Goal: Task Accomplishment & Management: Complete application form

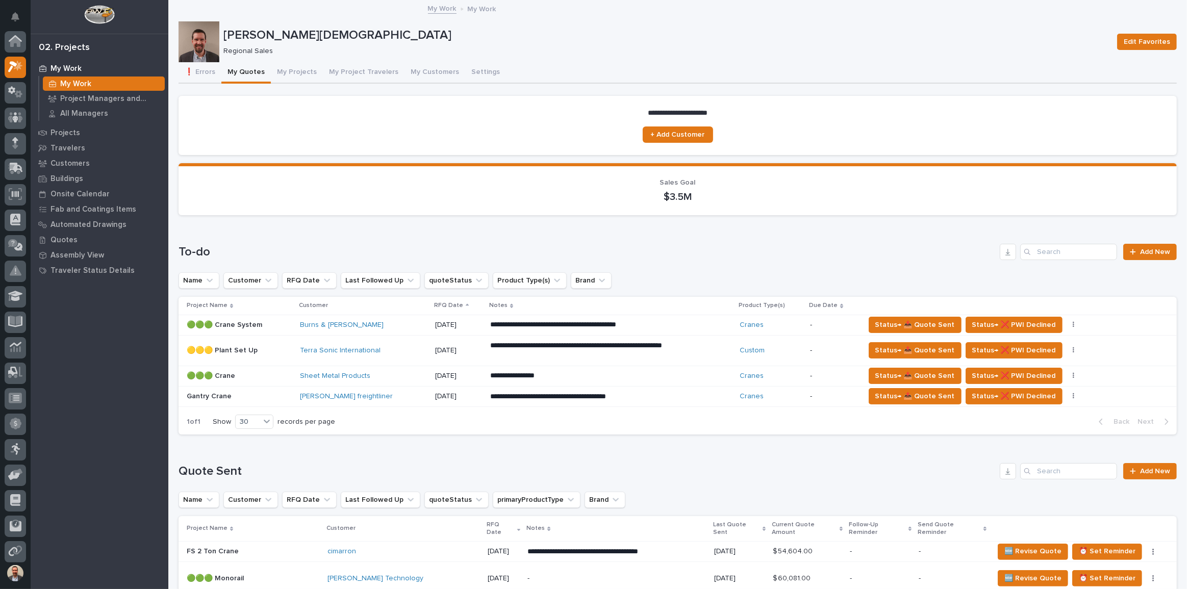
scroll to position [26, 0]
click at [296, 73] on button "My Projects" at bounding box center [297, 72] width 52 height 21
click at [292, 69] on button "My Projects" at bounding box center [297, 72] width 52 height 21
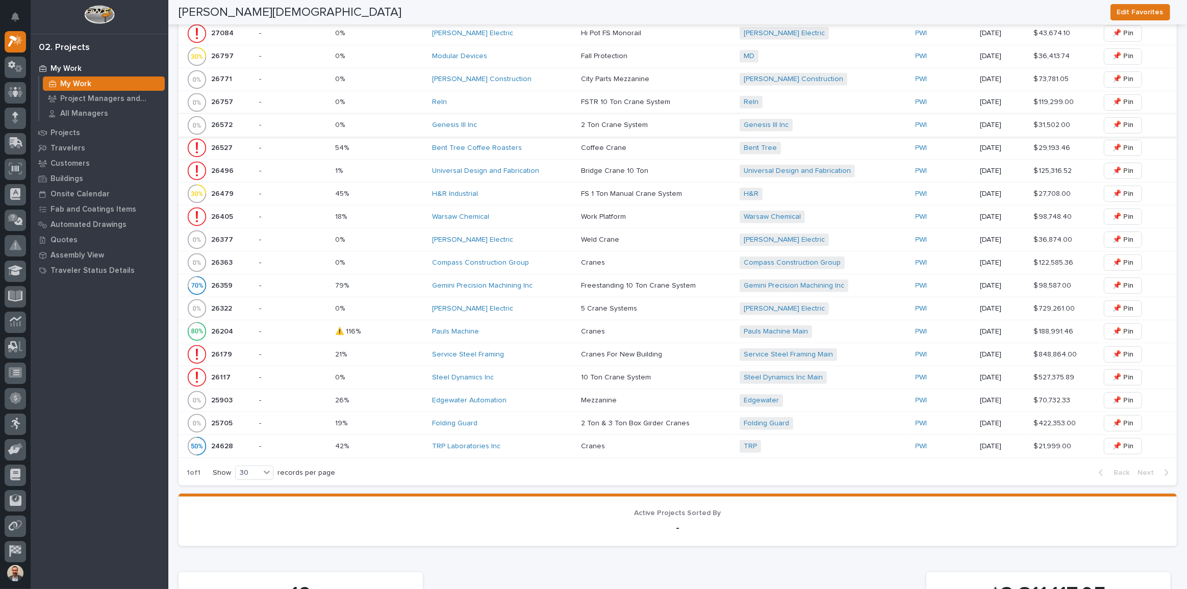
scroll to position [518, 0]
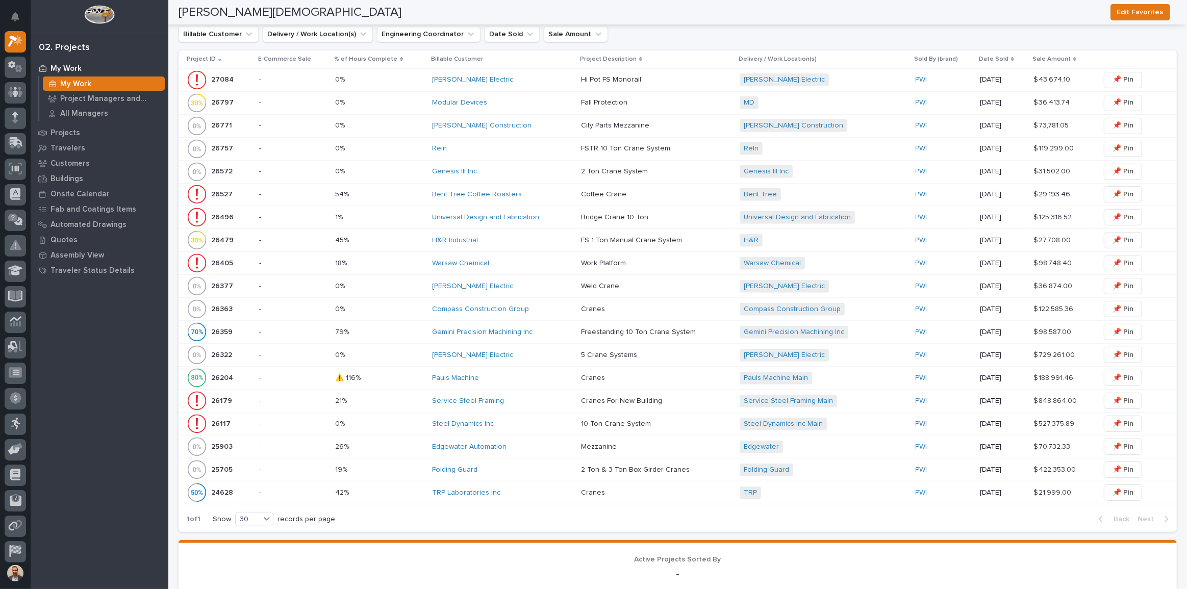
click at [509, 393] on div "Service Steel Framing" at bounding box center [502, 401] width 141 height 17
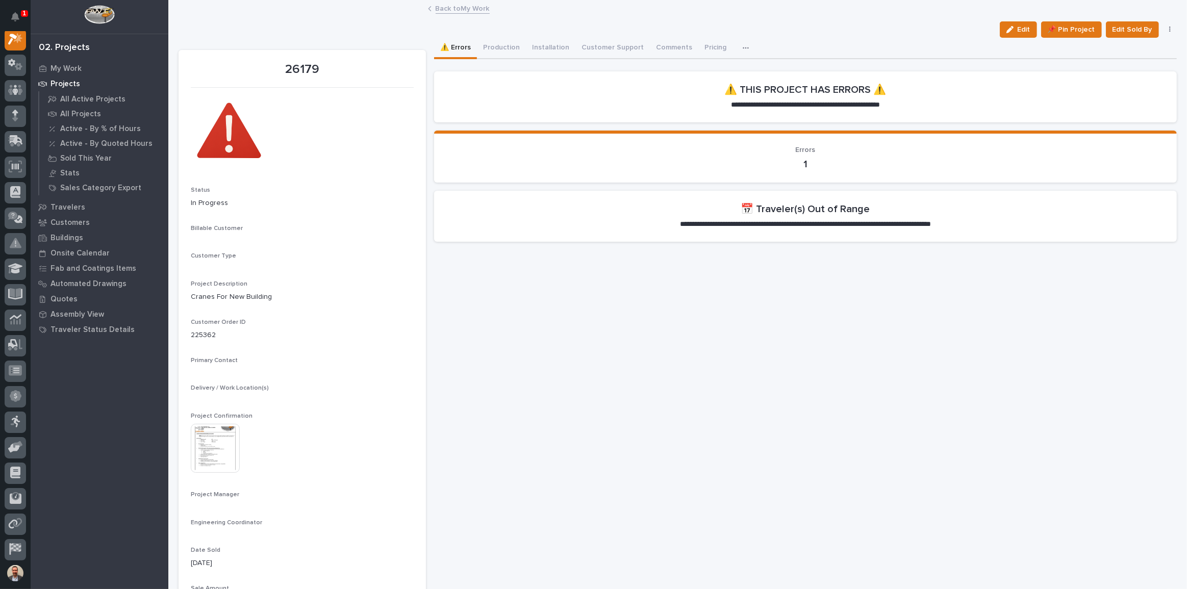
scroll to position [26, 0]
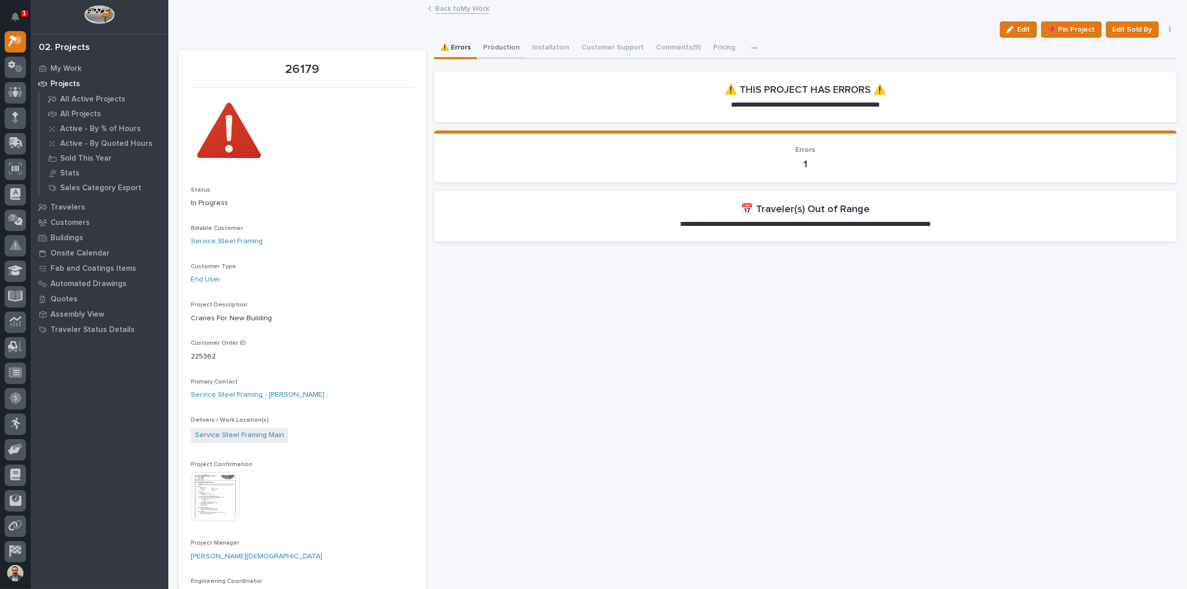
click at [500, 47] on button "Production" at bounding box center [501, 48] width 49 height 21
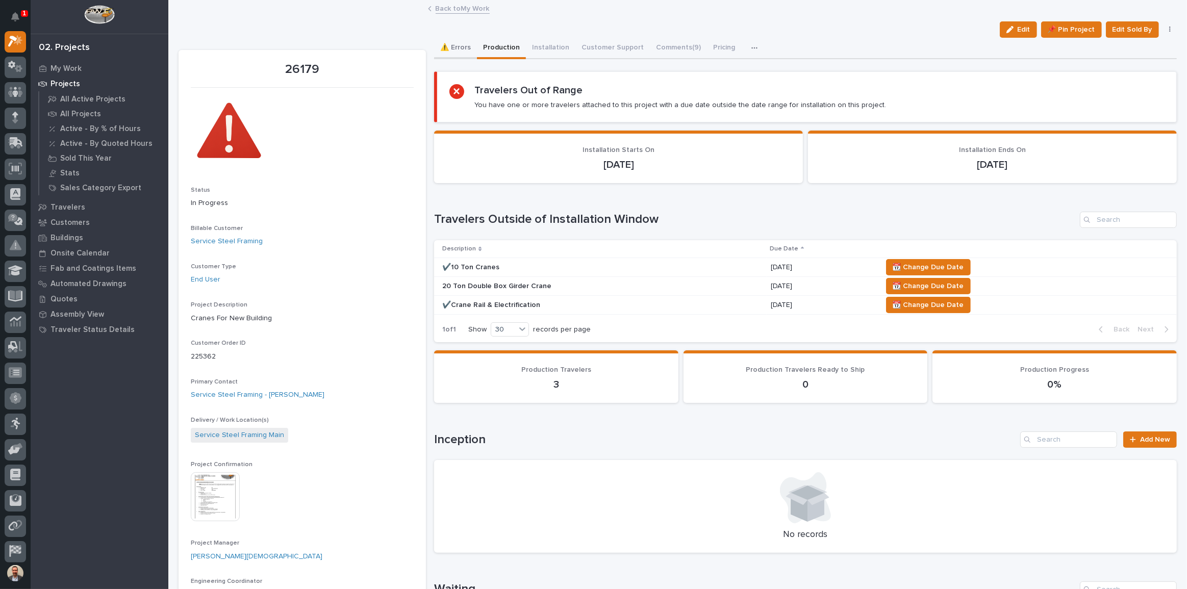
click at [444, 47] on button "⚠️ Errors" at bounding box center [455, 48] width 43 height 21
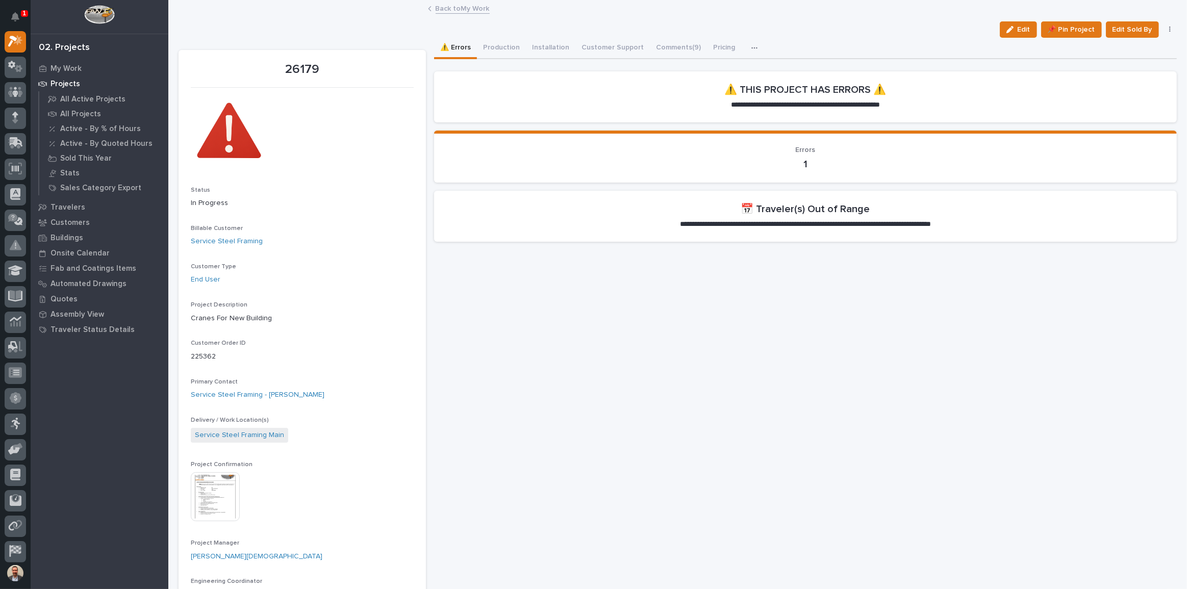
click at [770, 211] on h2 "📅 Traveler(s) Out of Range" at bounding box center [805, 209] width 129 height 12
click at [482, 42] on button "Production" at bounding box center [501, 48] width 49 height 21
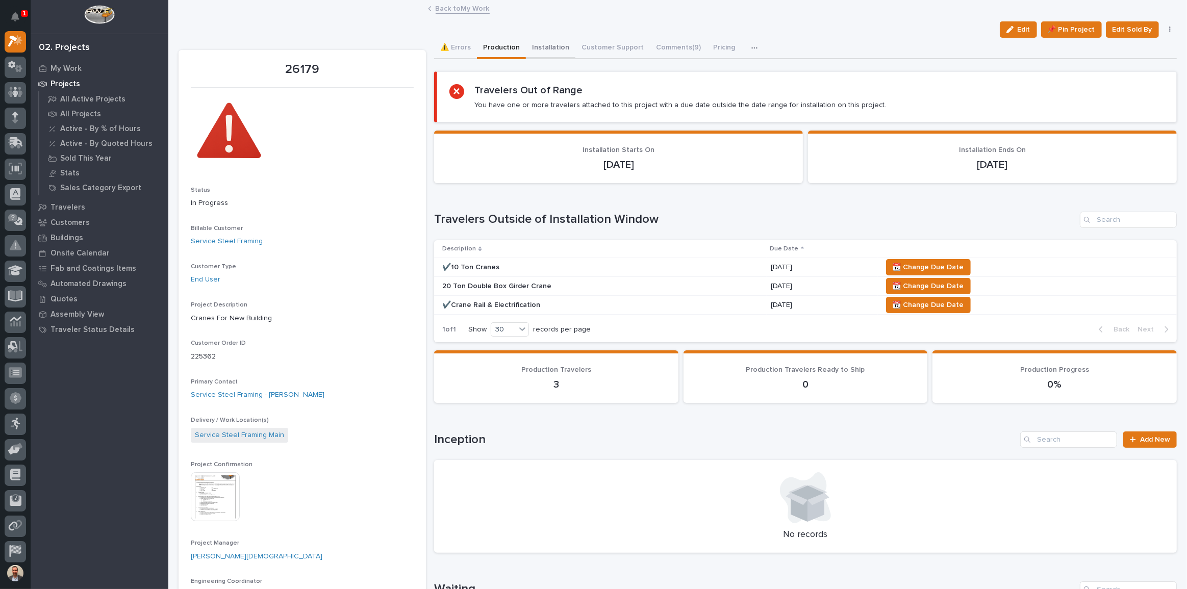
click at [553, 48] on button "Installation" at bounding box center [550, 48] width 49 height 21
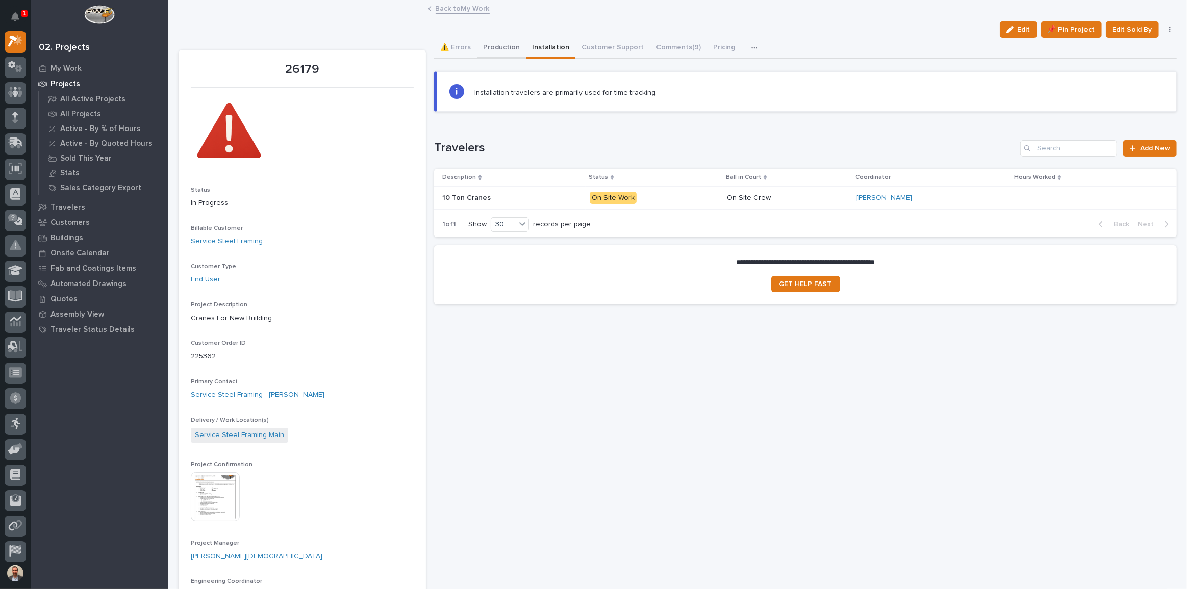
click at [500, 47] on button "Production" at bounding box center [501, 48] width 49 height 21
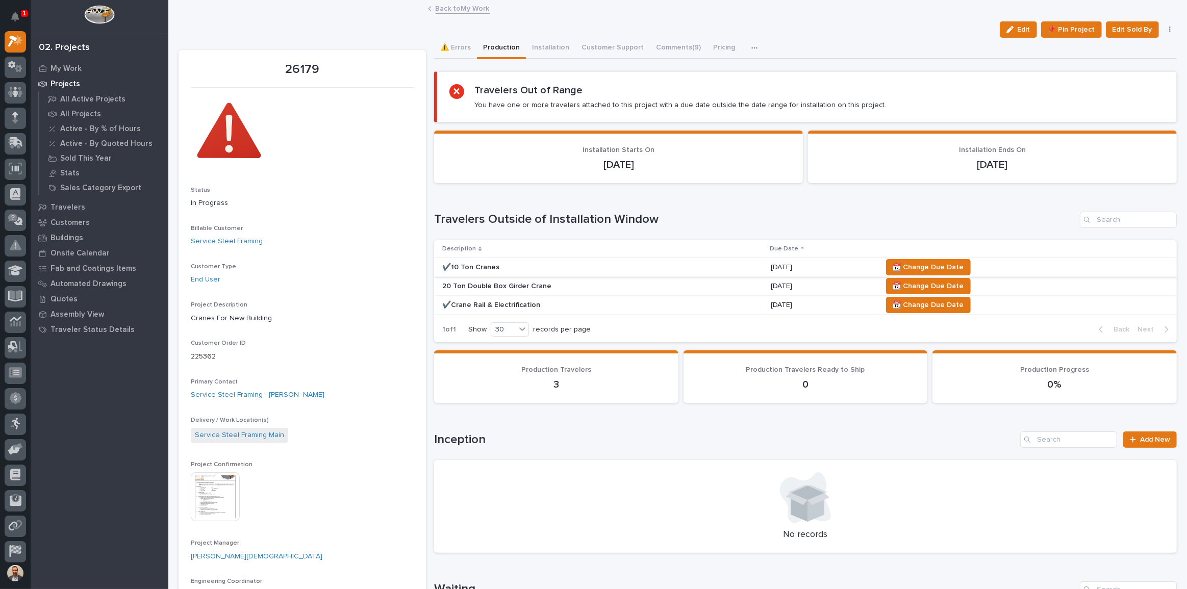
scroll to position [46, 0]
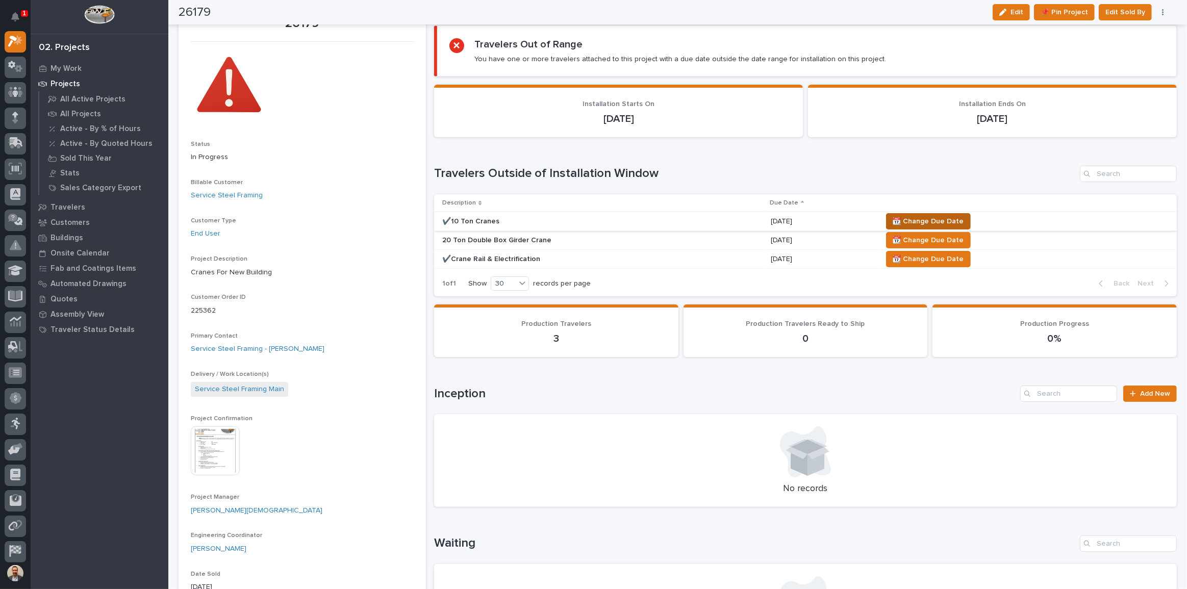
click at [911, 217] on span "📆 Change Due Date" at bounding box center [928, 221] width 71 height 12
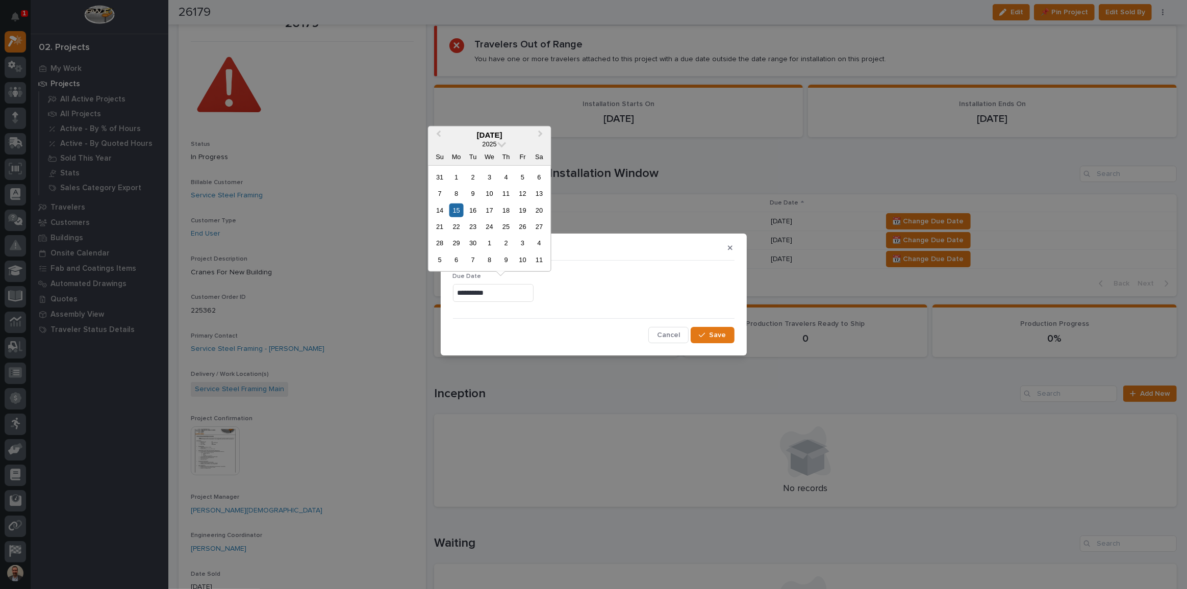
click at [509, 293] on input "**********" at bounding box center [493, 293] width 81 height 18
click at [503, 240] on div "2" at bounding box center [506, 243] width 14 height 14
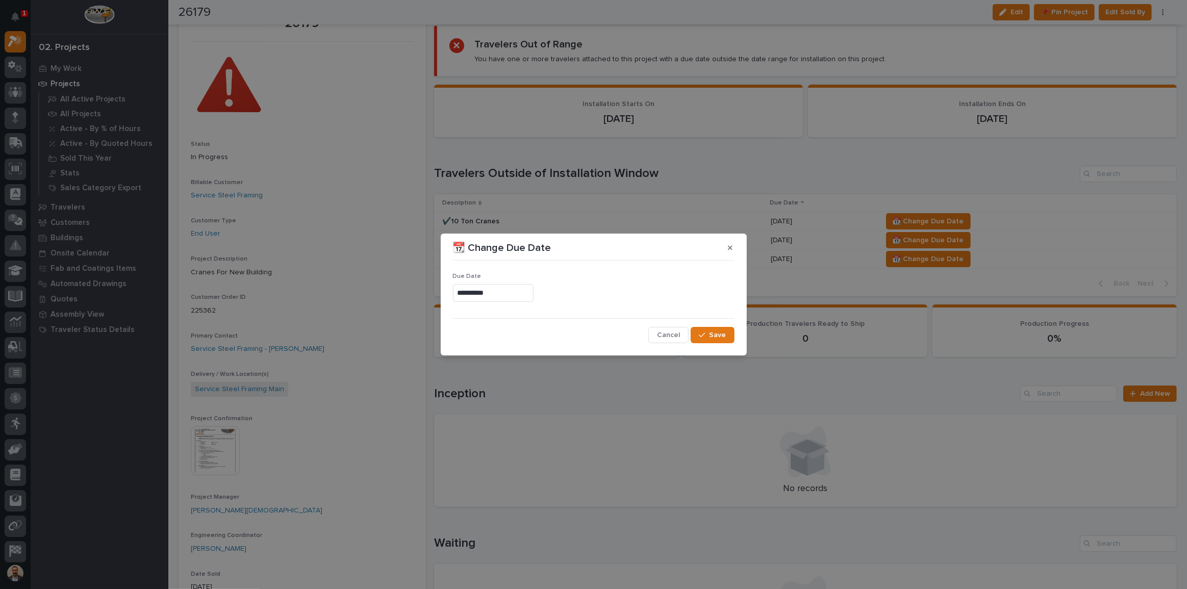
type input "**********"
click at [718, 333] on span "Save" at bounding box center [718, 335] width 17 height 9
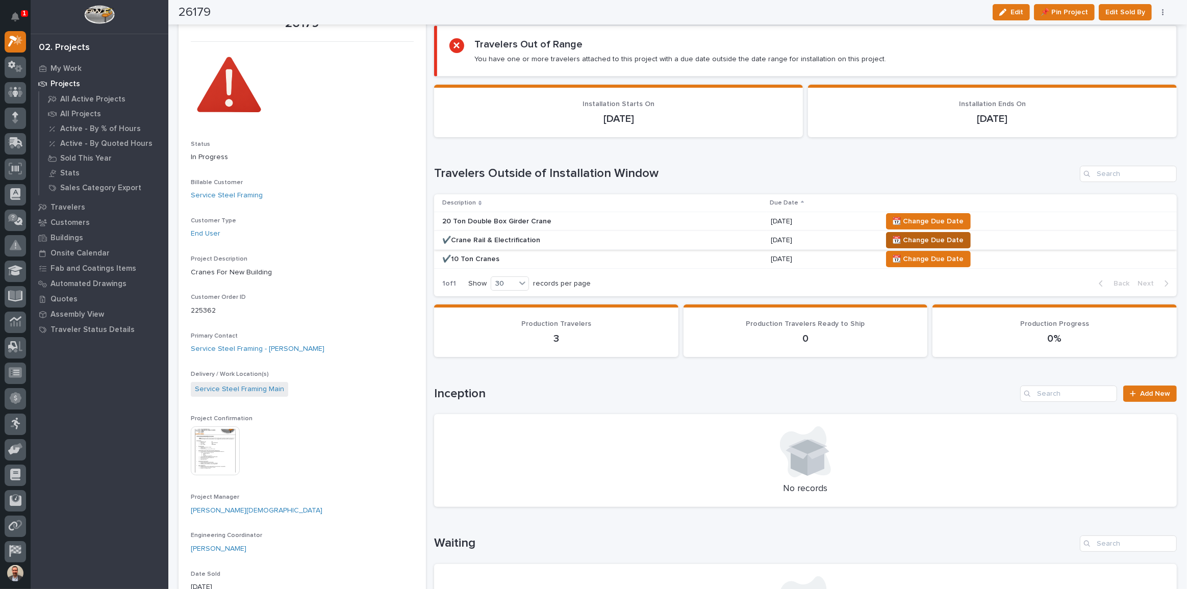
click at [896, 236] on span "📆 Change Due Date" at bounding box center [928, 240] width 71 height 12
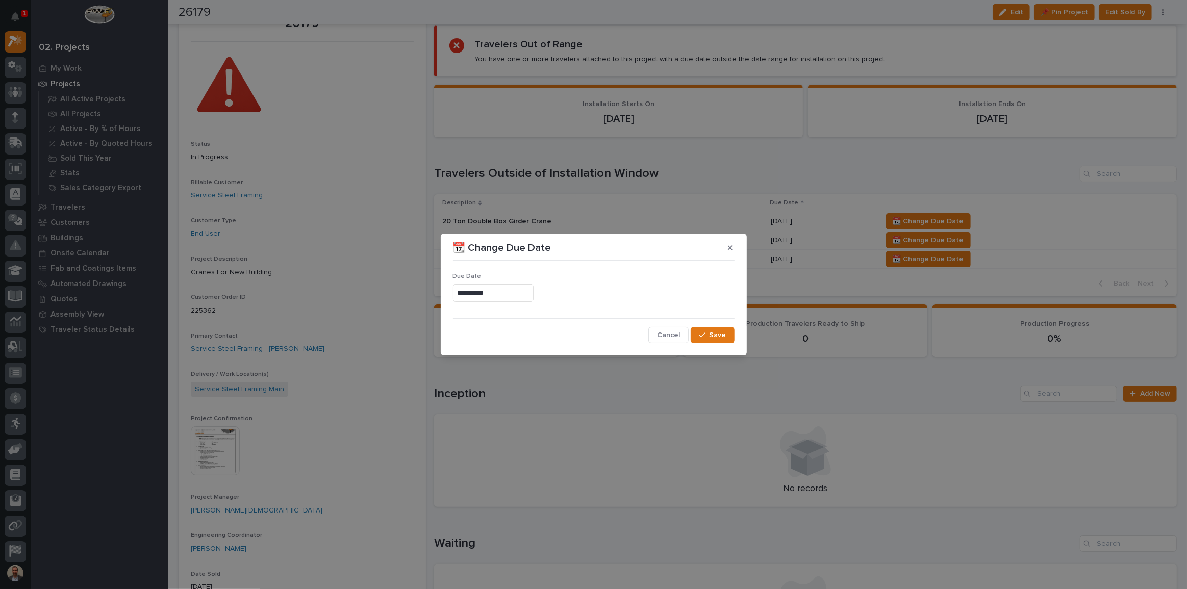
click at [521, 292] on input "**********" at bounding box center [493, 293] width 81 height 18
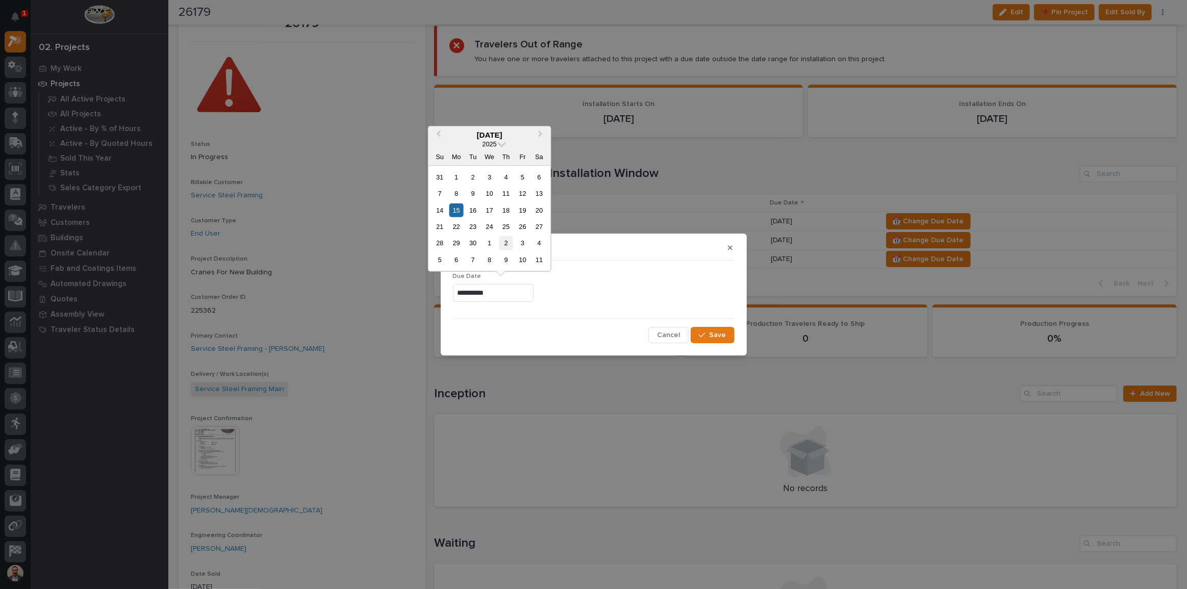
click at [509, 242] on div "2" at bounding box center [506, 243] width 14 height 14
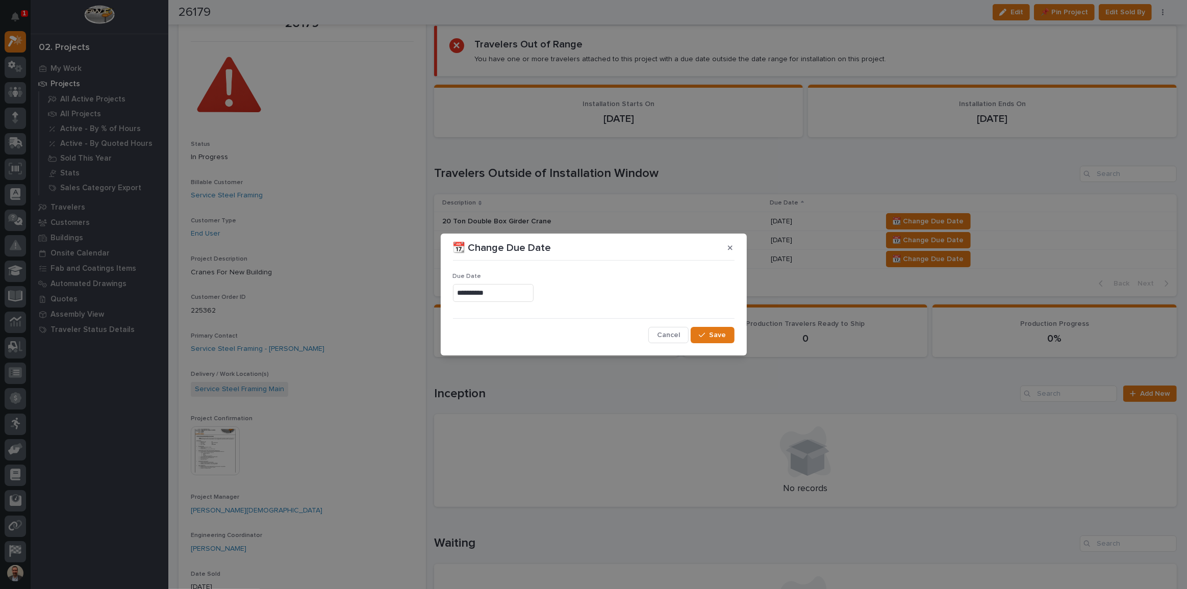
type input "**********"
click at [718, 336] on span "Save" at bounding box center [718, 335] width 17 height 9
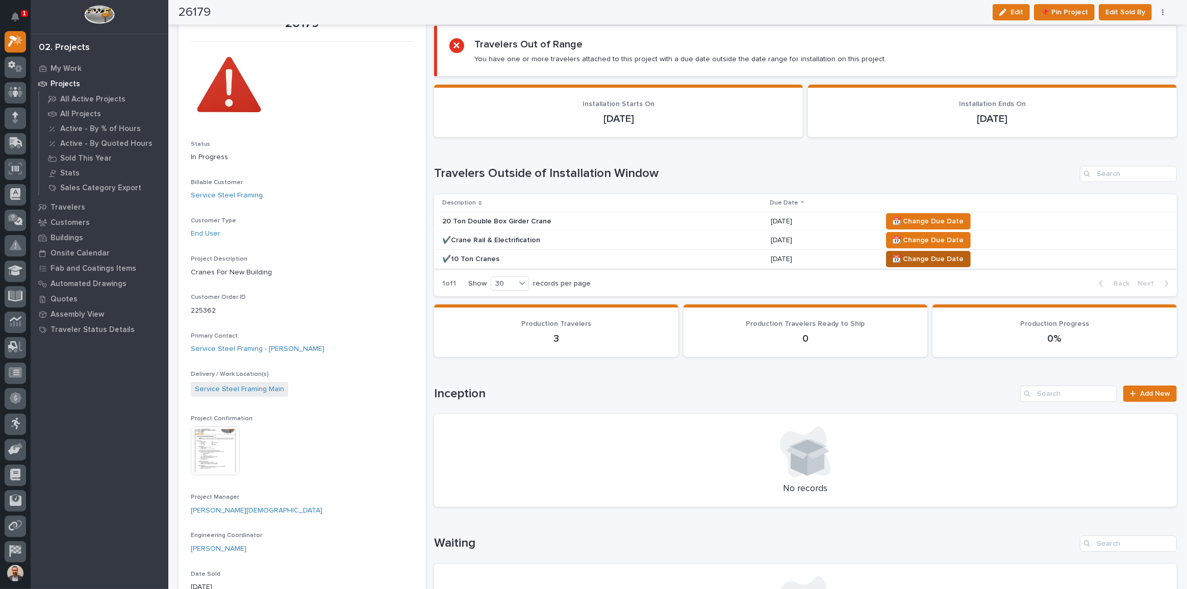
click at [937, 255] on span "📆 Change Due Date" at bounding box center [928, 259] width 71 height 12
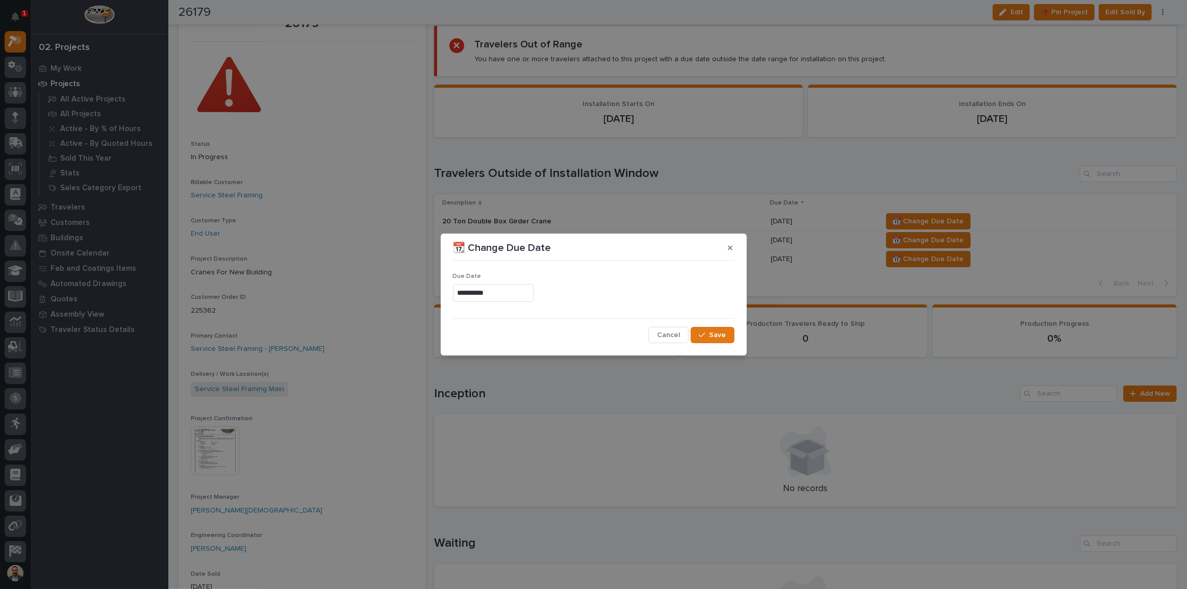
click at [513, 288] on input "**********" at bounding box center [493, 293] width 81 height 18
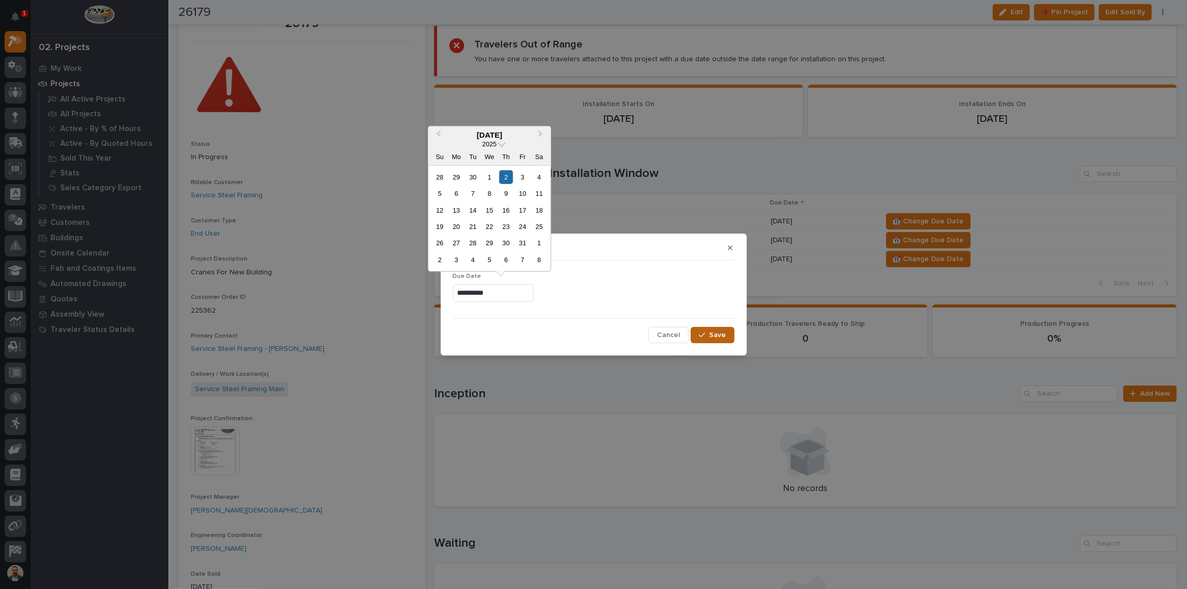
click at [718, 332] on span "Save" at bounding box center [718, 335] width 17 height 9
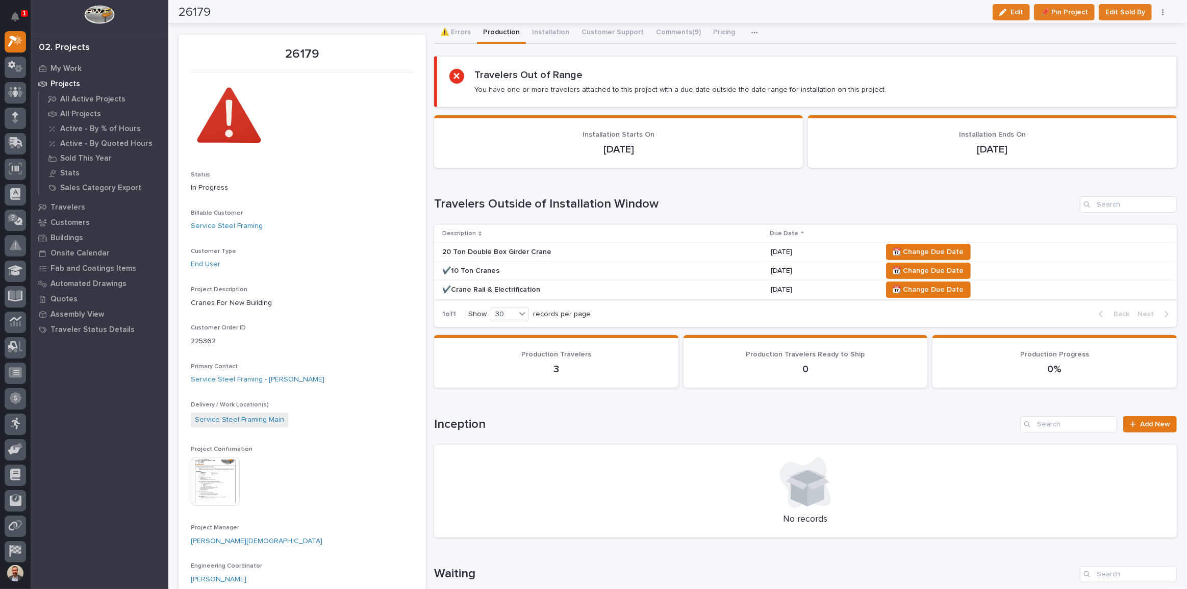
scroll to position [0, 0]
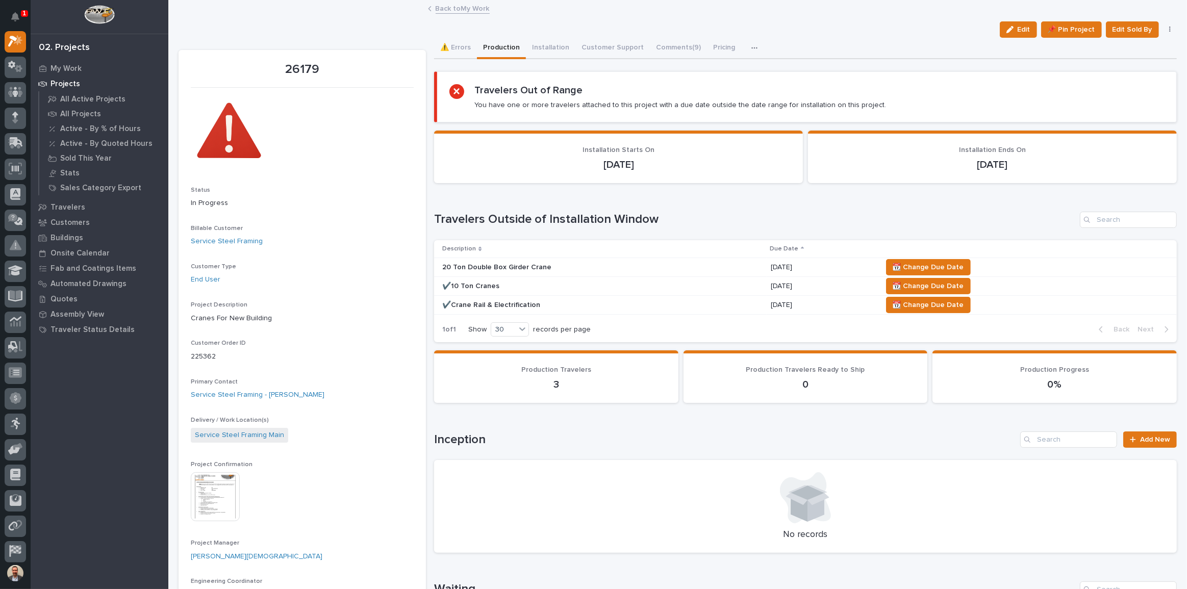
click at [807, 284] on p "10/02/2025" at bounding box center [822, 286] width 103 height 9
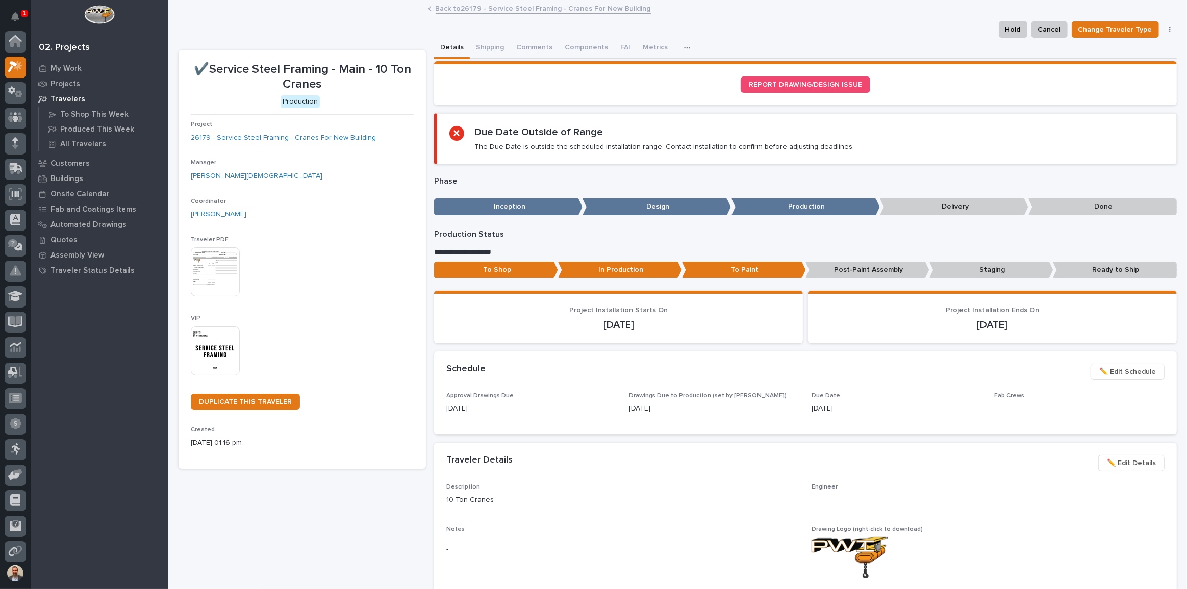
scroll to position [26, 0]
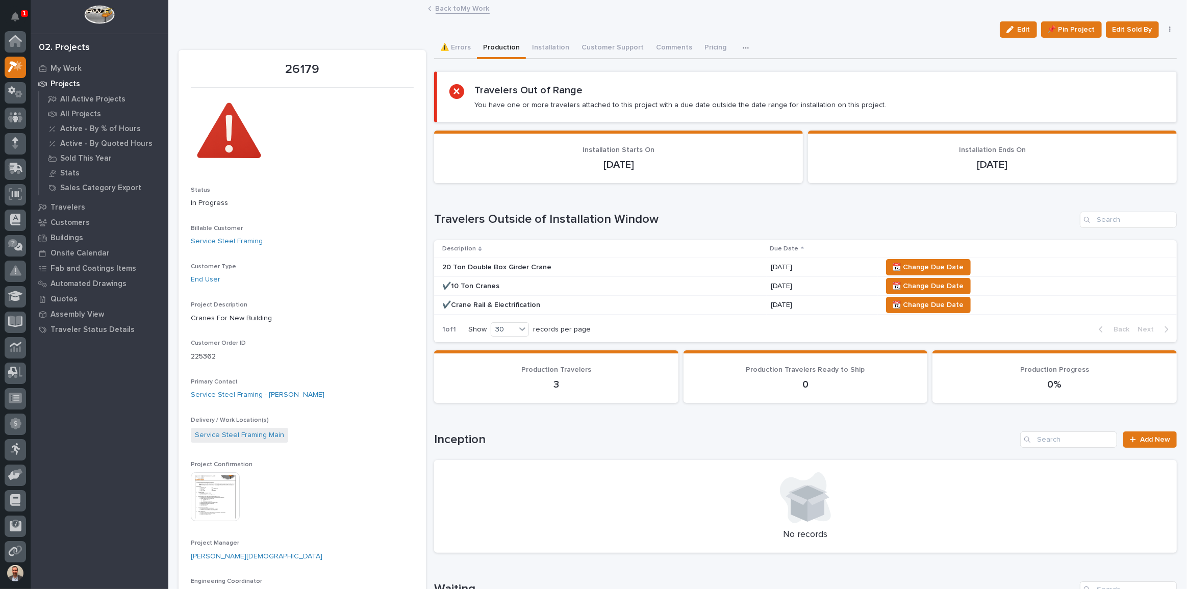
scroll to position [28, 0]
click at [931, 284] on span "📆 Change Due Date" at bounding box center [928, 286] width 71 height 12
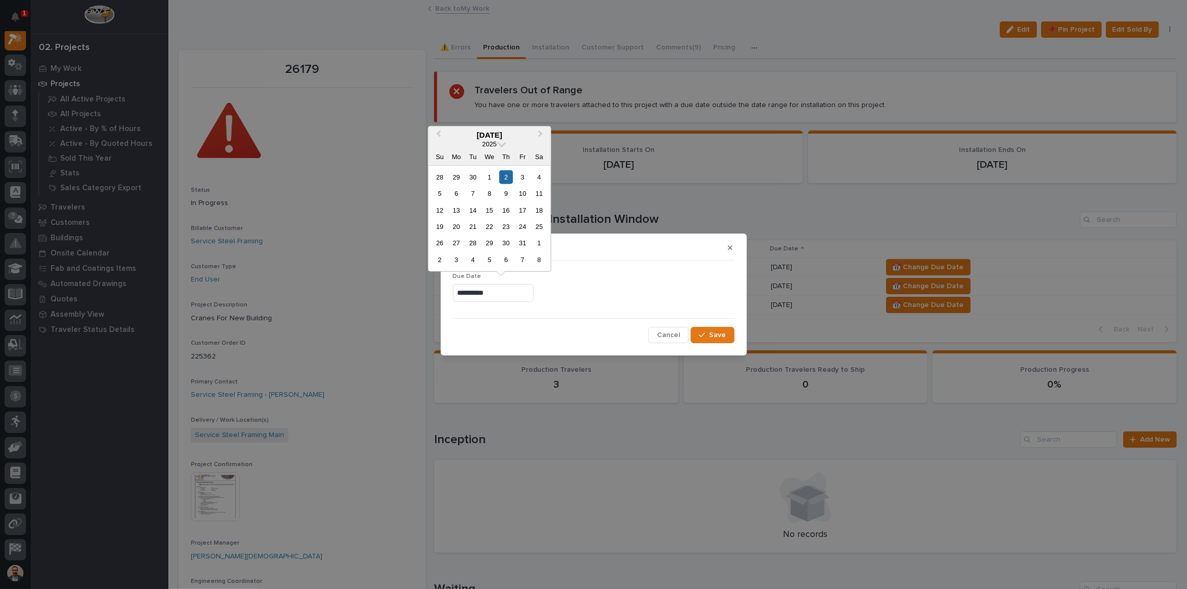
click at [526, 287] on input "**********" at bounding box center [493, 293] width 81 height 18
click at [459, 222] on div "20" at bounding box center [457, 227] width 14 height 14
type input "**********"
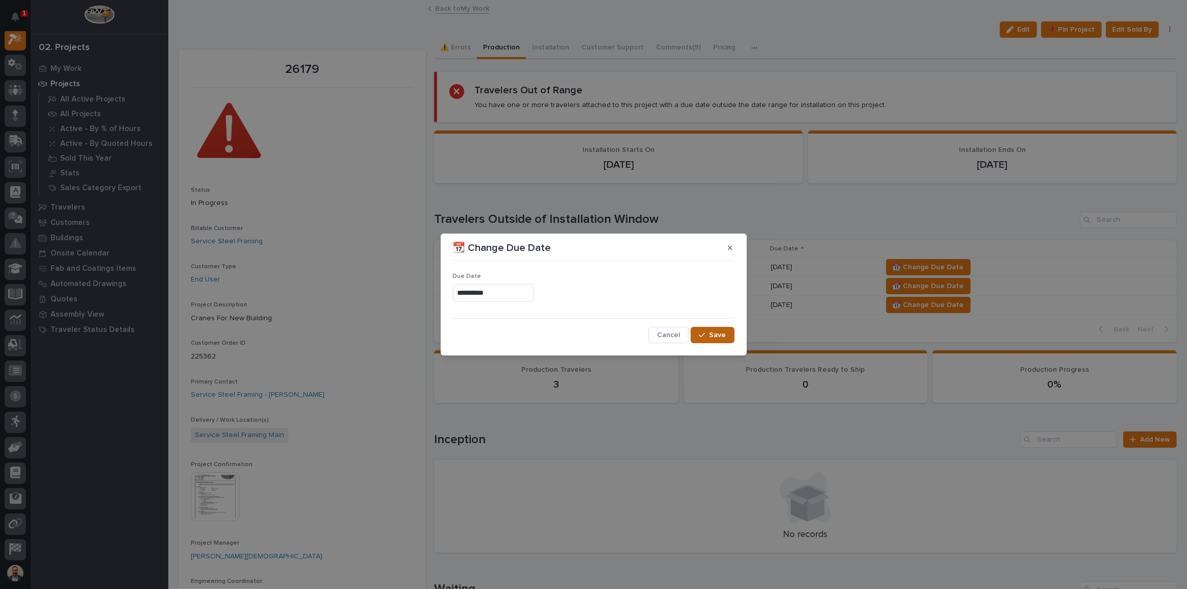
click at [715, 337] on span "Save" at bounding box center [718, 335] width 17 height 9
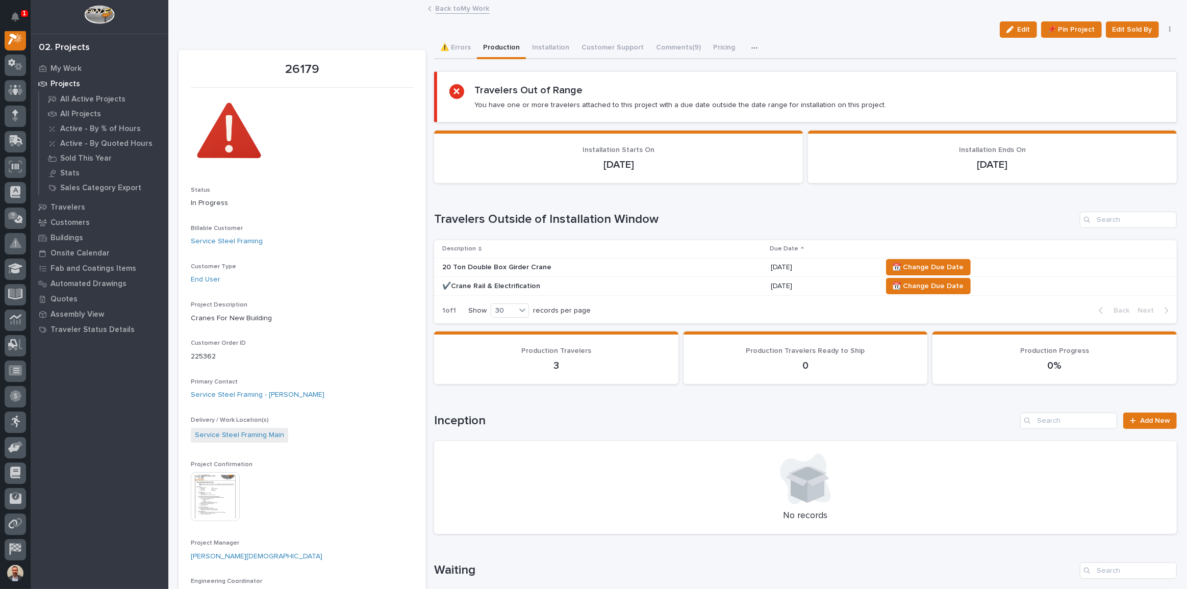
click at [910, 258] on td "📆 Change Due Date" at bounding box center [1027, 267] width 299 height 19
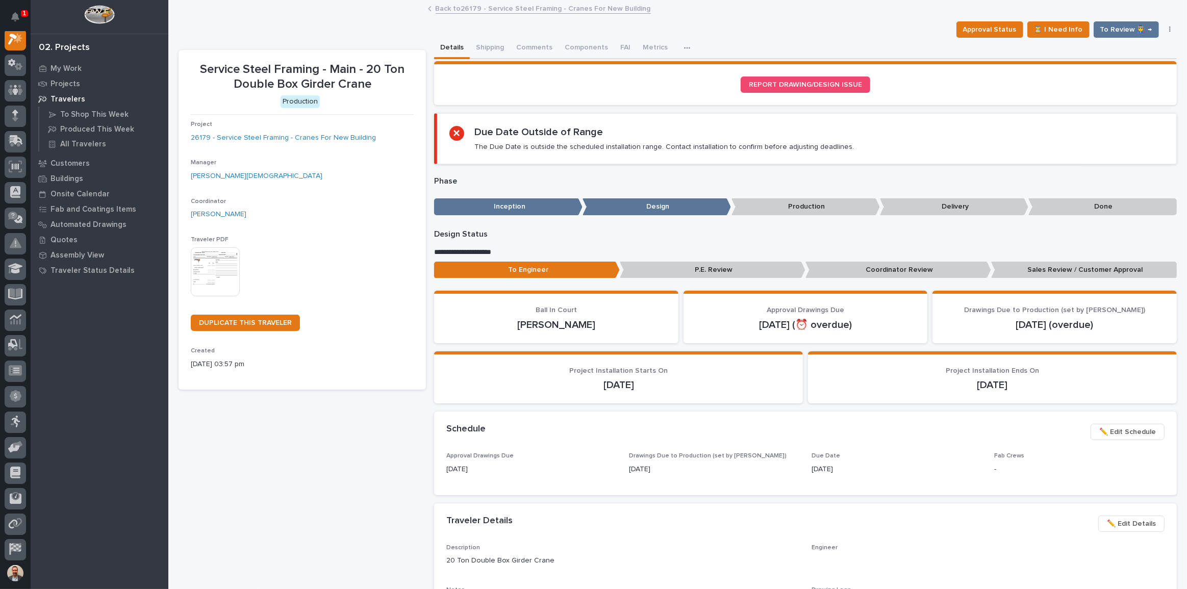
scroll to position [26, 0]
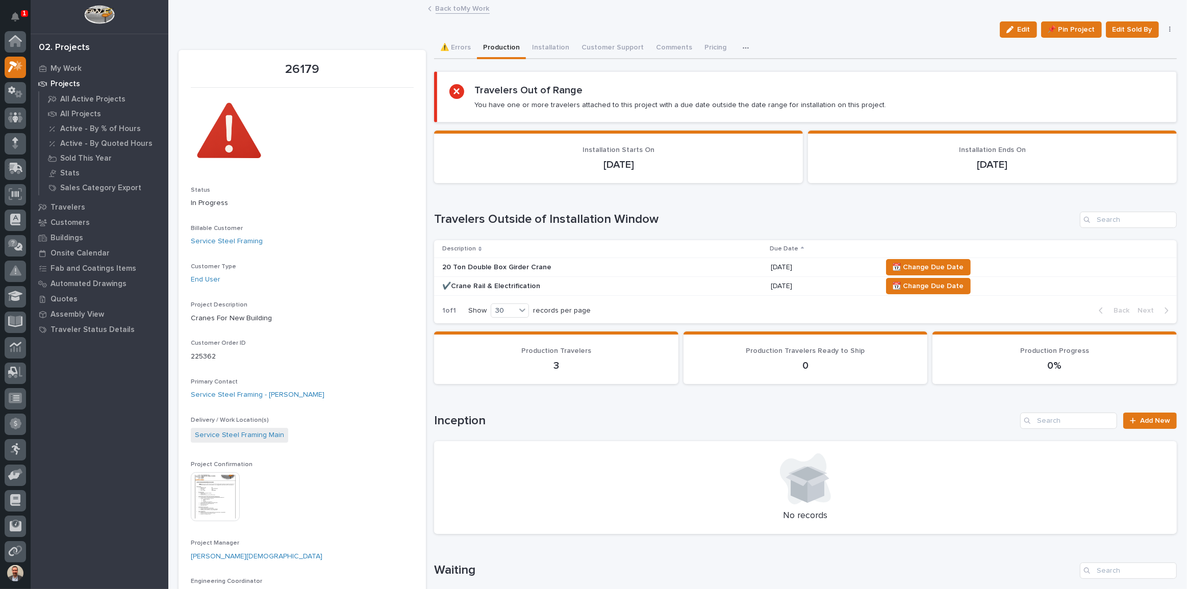
scroll to position [28, 0]
click at [934, 266] on span "📆 Change Due Date" at bounding box center [928, 267] width 71 height 12
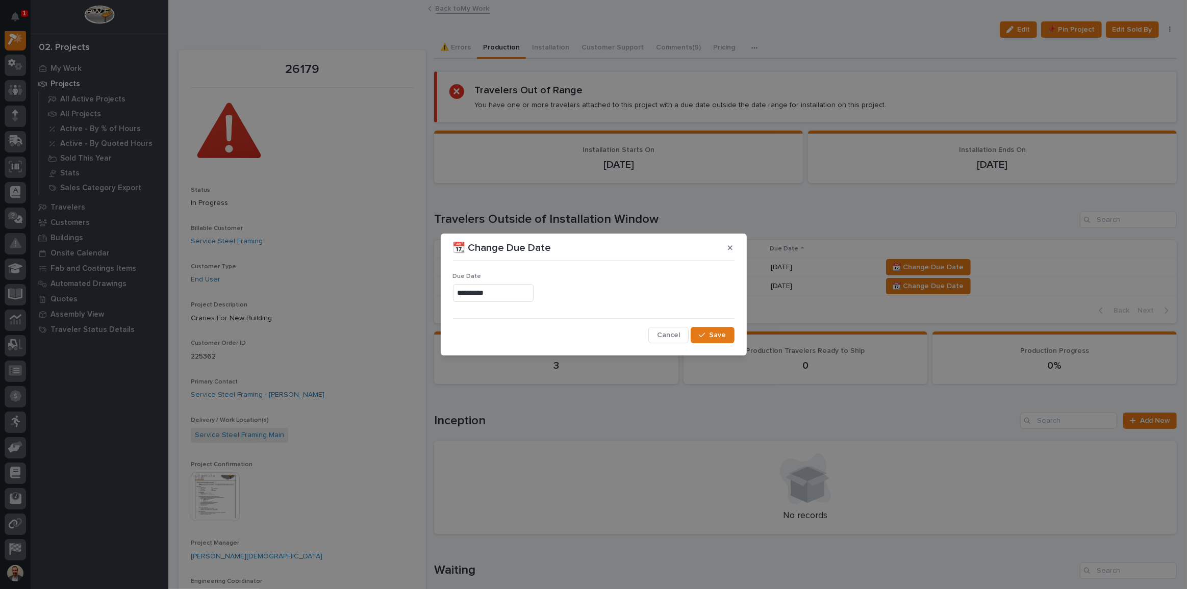
click at [518, 293] on input "**********" at bounding box center [493, 293] width 81 height 18
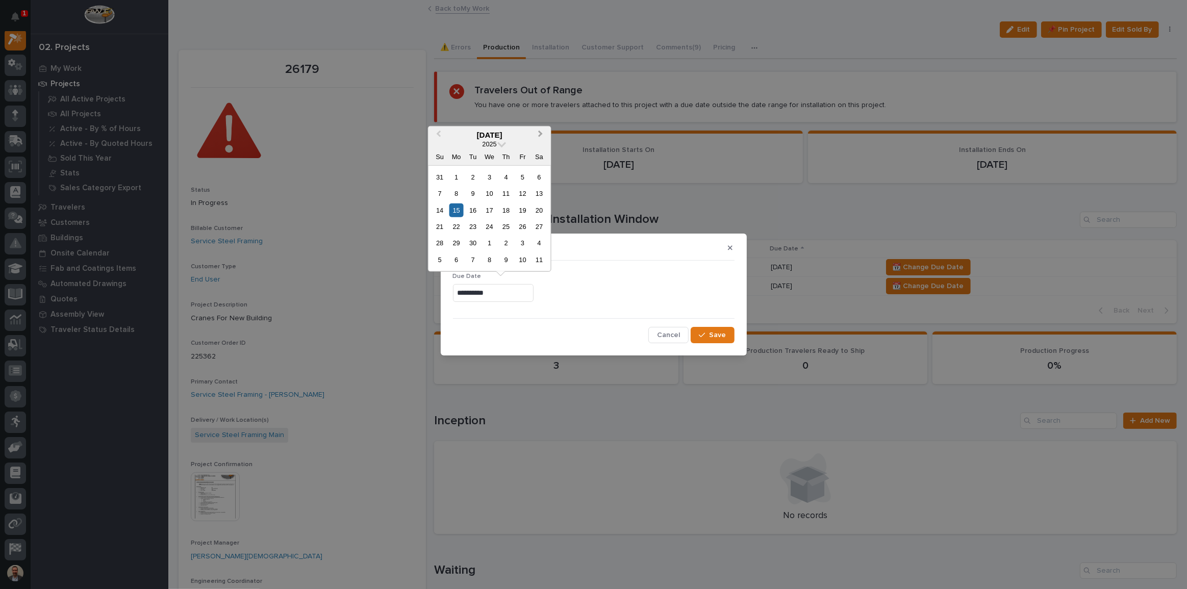
click at [541, 133] on span "Next Month" at bounding box center [541, 134] width 0 height 13
drag, startPoint x: 453, startPoint y: 223, endPoint x: 460, endPoint y: 225, distance: 7.8
click at [453, 223] on div "20" at bounding box center [457, 227] width 14 height 14
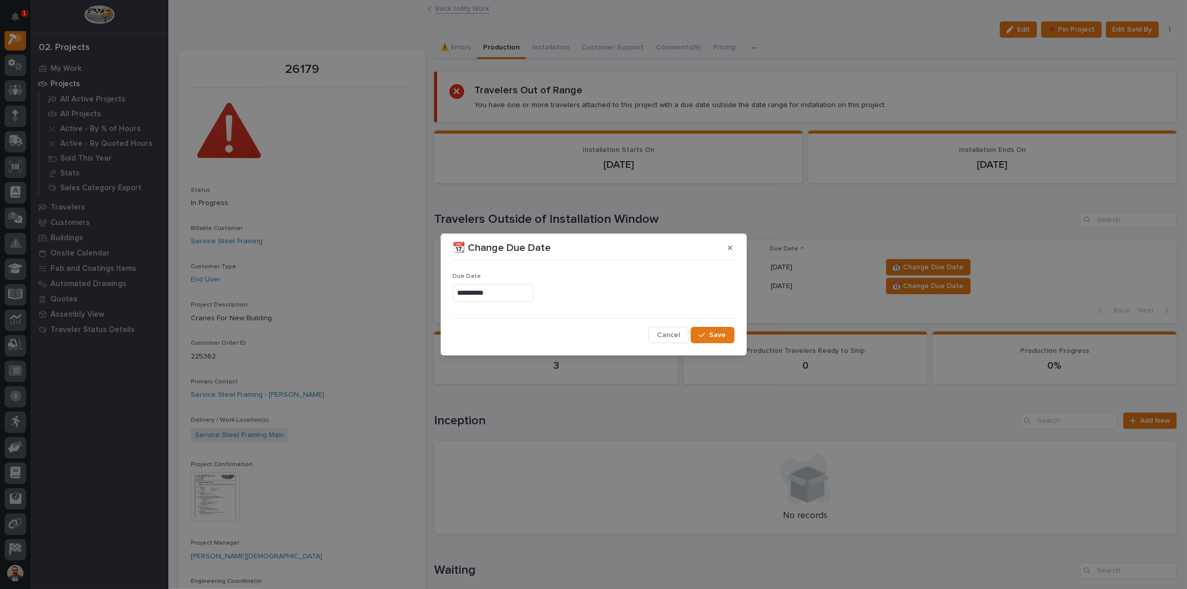
type input "**********"
click at [723, 332] on span "Save" at bounding box center [718, 335] width 17 height 9
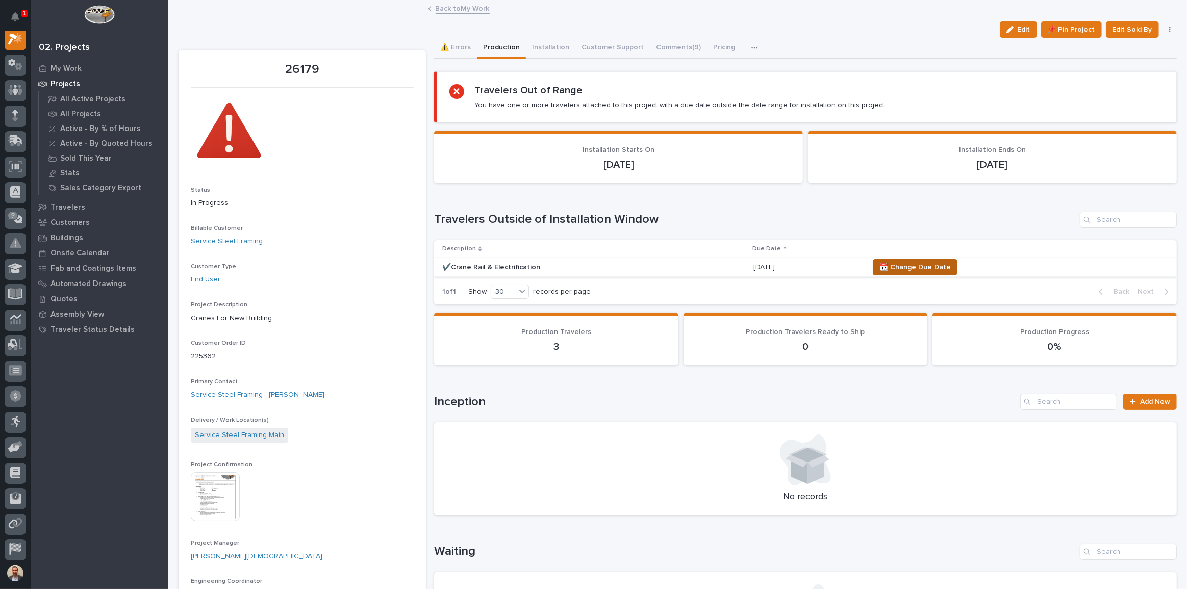
click at [899, 270] on span "📆 Change Due Date" at bounding box center [915, 267] width 71 height 12
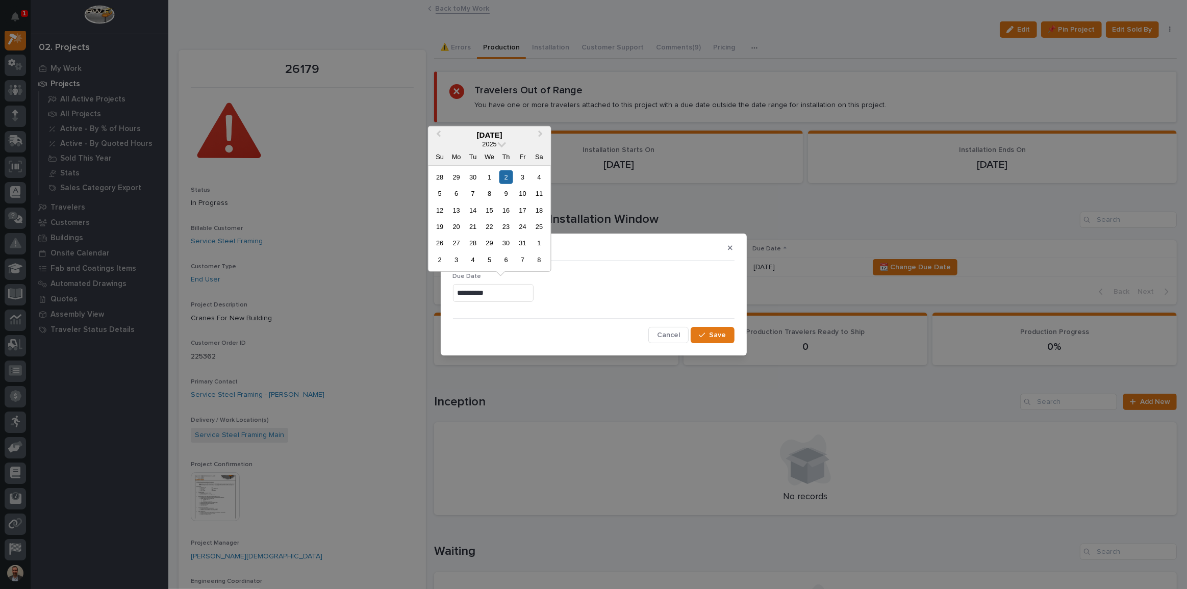
click at [522, 296] on input "**********" at bounding box center [493, 293] width 81 height 18
click at [456, 227] on div "20" at bounding box center [457, 227] width 14 height 14
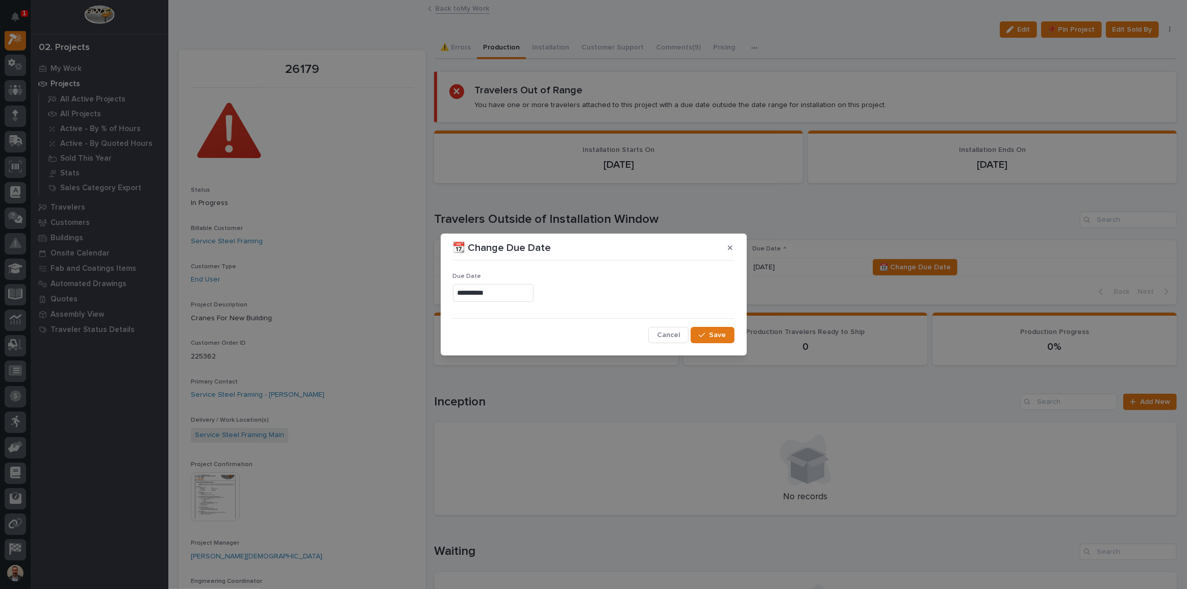
type input "**********"
click at [710, 329] on button "Save" at bounding box center [712, 335] width 43 height 16
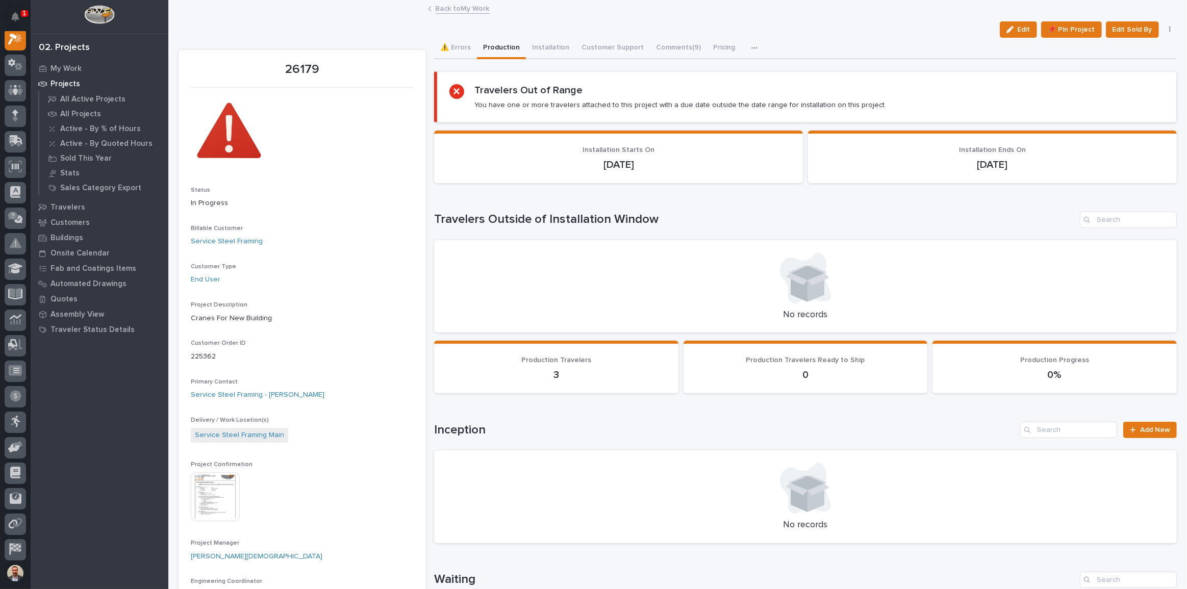
click at [459, 9] on link "Back to My Work" at bounding box center [463, 8] width 54 height 12
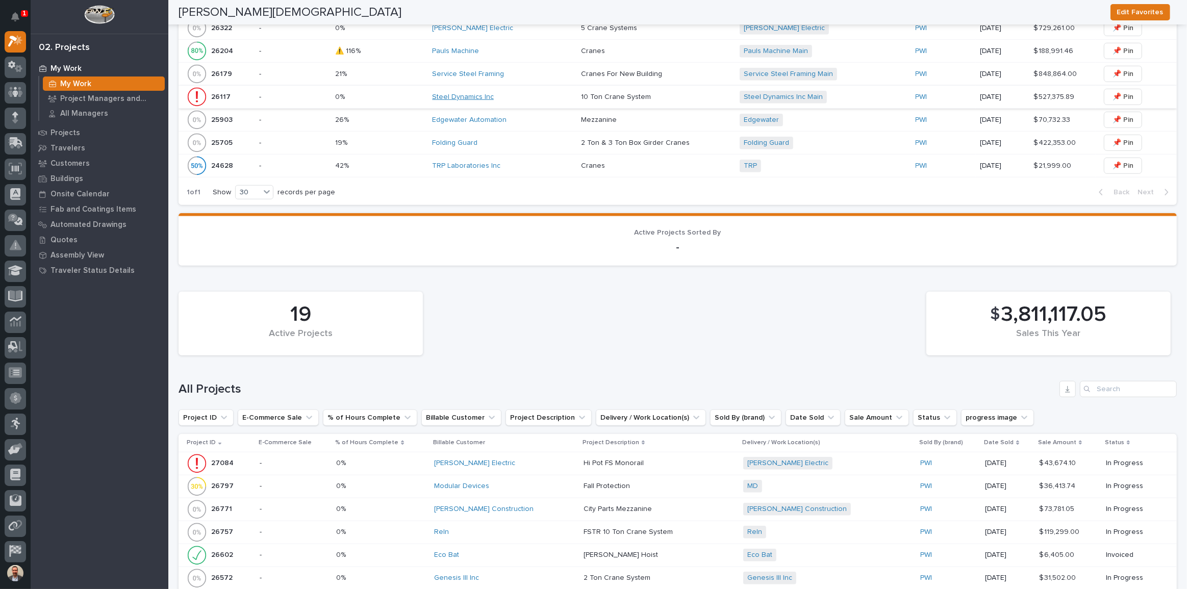
scroll to position [799, 0]
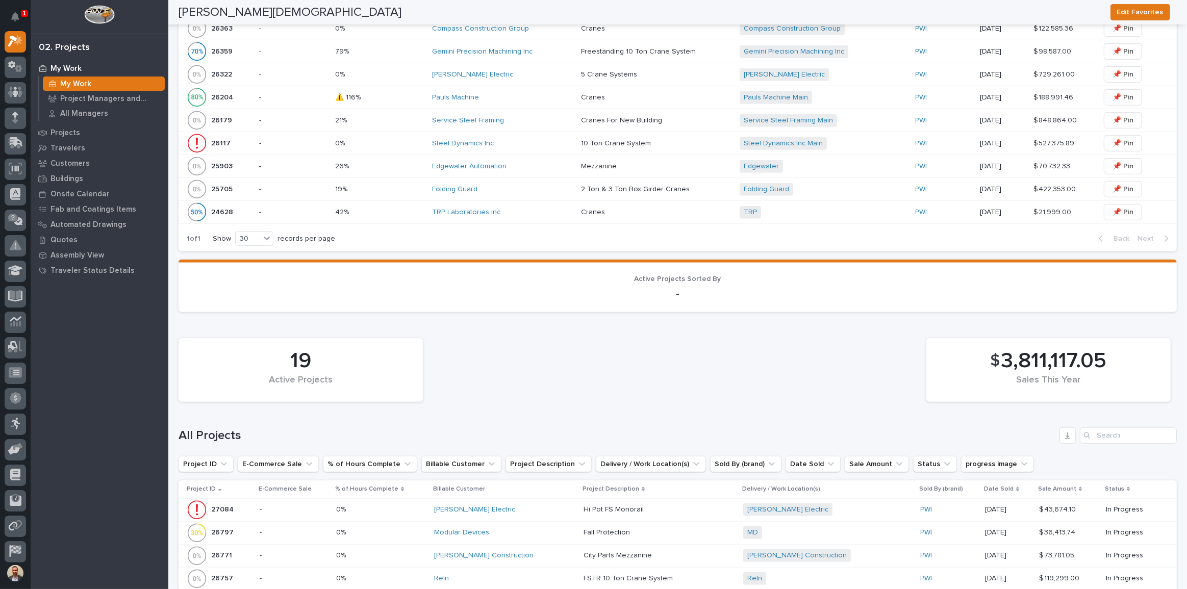
click at [505, 142] on div "Steel Dynamics Inc" at bounding box center [502, 143] width 141 height 9
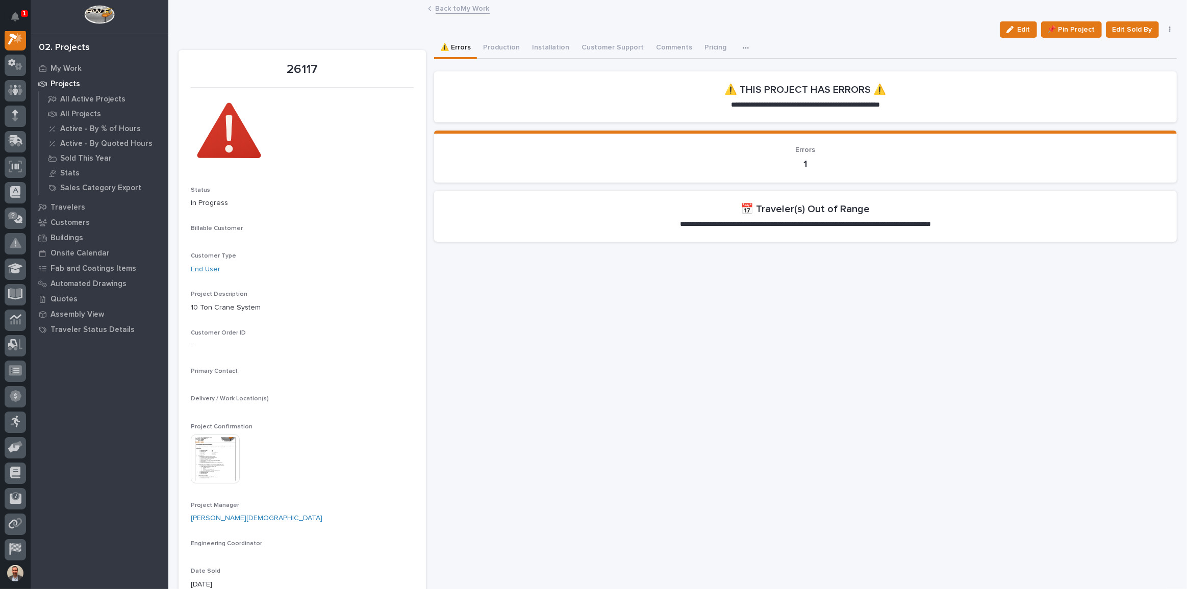
scroll to position [26, 0]
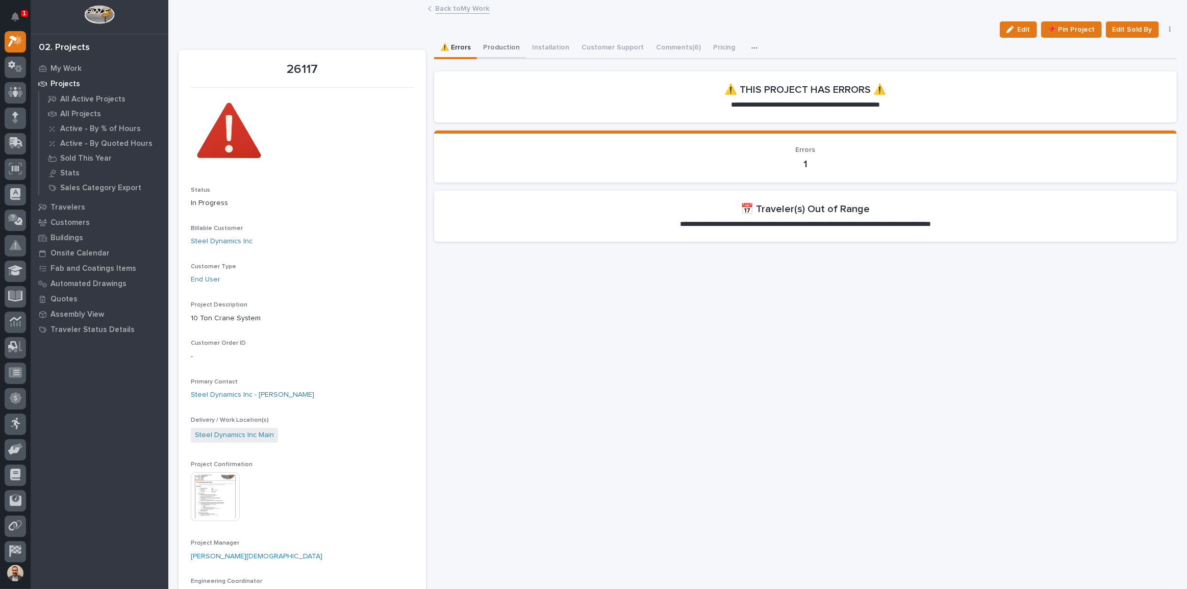
click at [492, 44] on button "Production" at bounding box center [501, 48] width 49 height 21
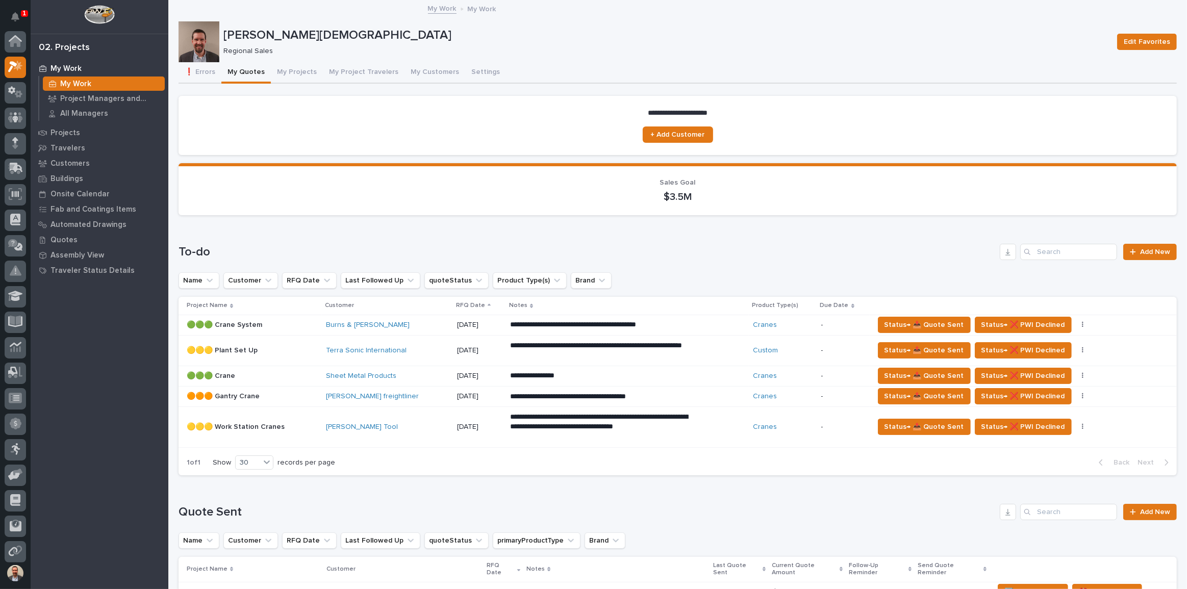
scroll to position [26, 0]
click at [16, 117] on icon at bounding box center [15, 118] width 6 height 12
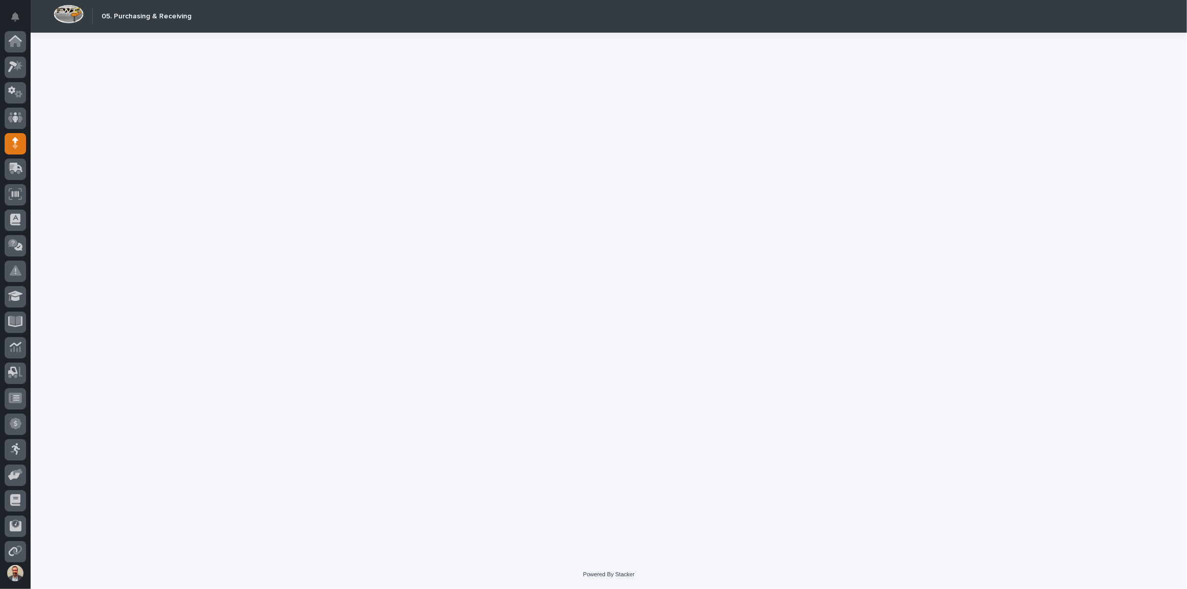
scroll to position [55, 0]
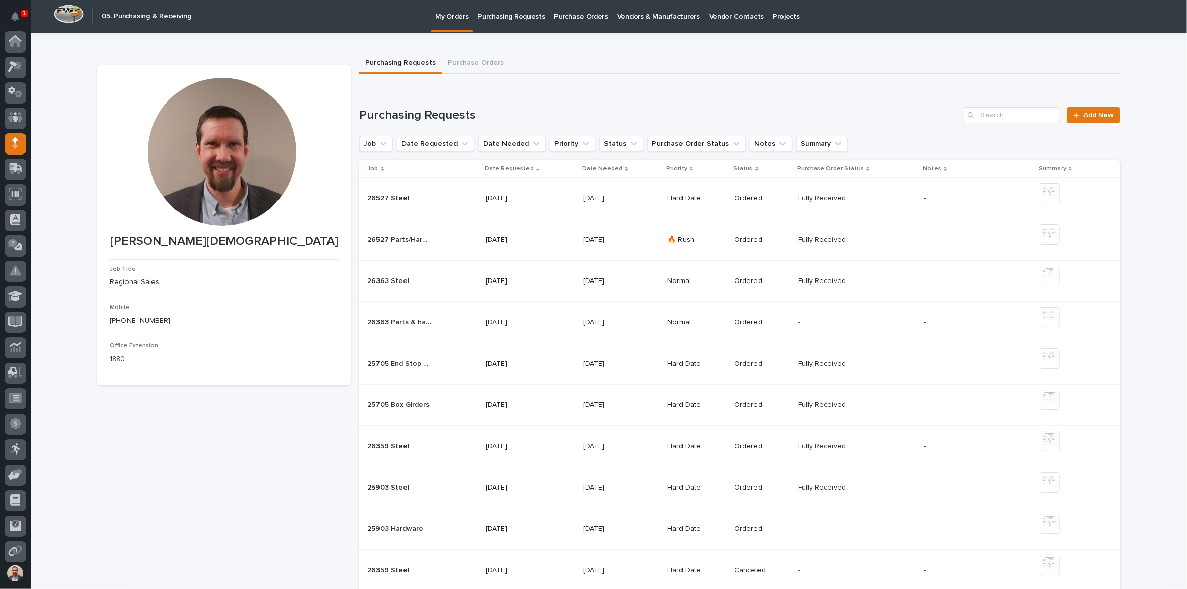
click at [16, 53] on div at bounding box center [15, 44] width 21 height 26
click at [18, 61] on icon at bounding box center [15, 67] width 15 height 12
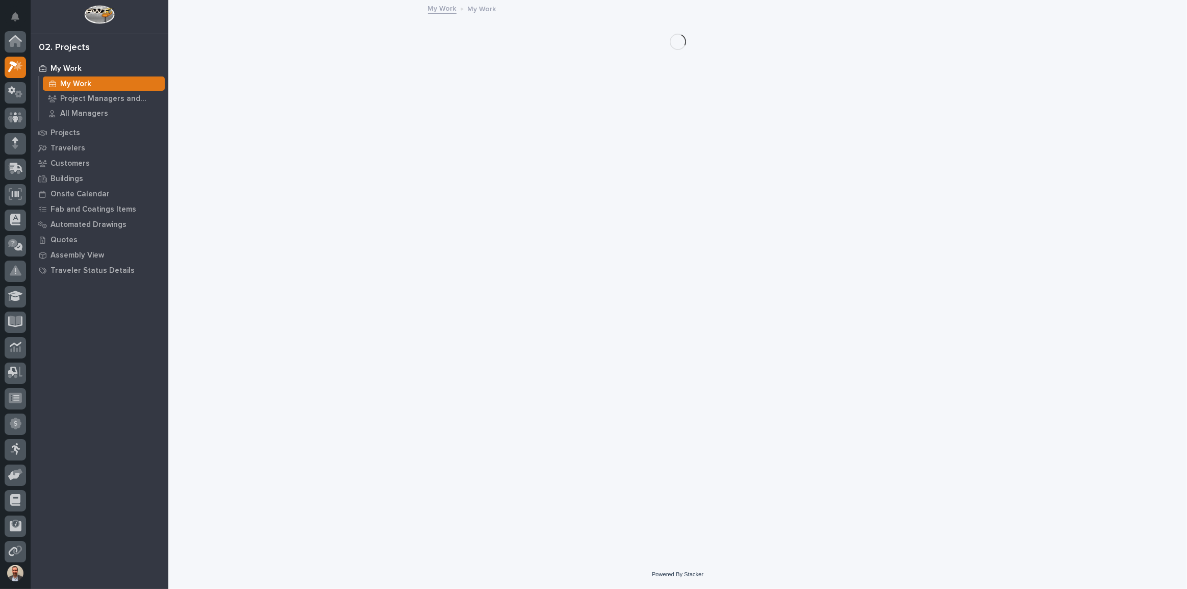
scroll to position [26, 0]
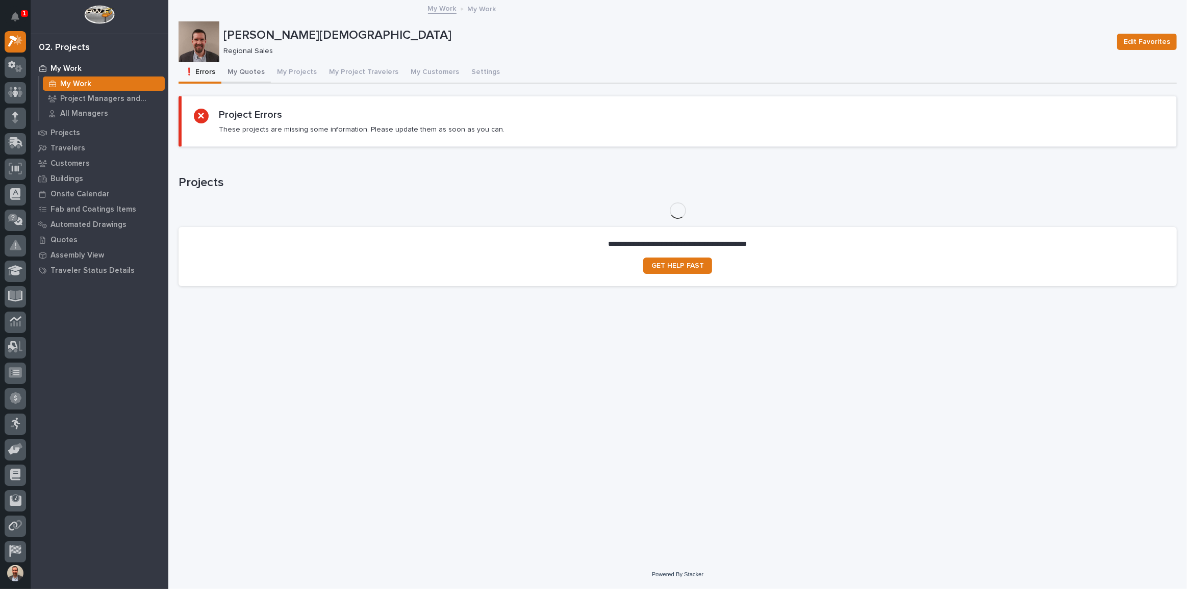
click at [241, 69] on button "My Quotes" at bounding box center [245, 72] width 49 height 21
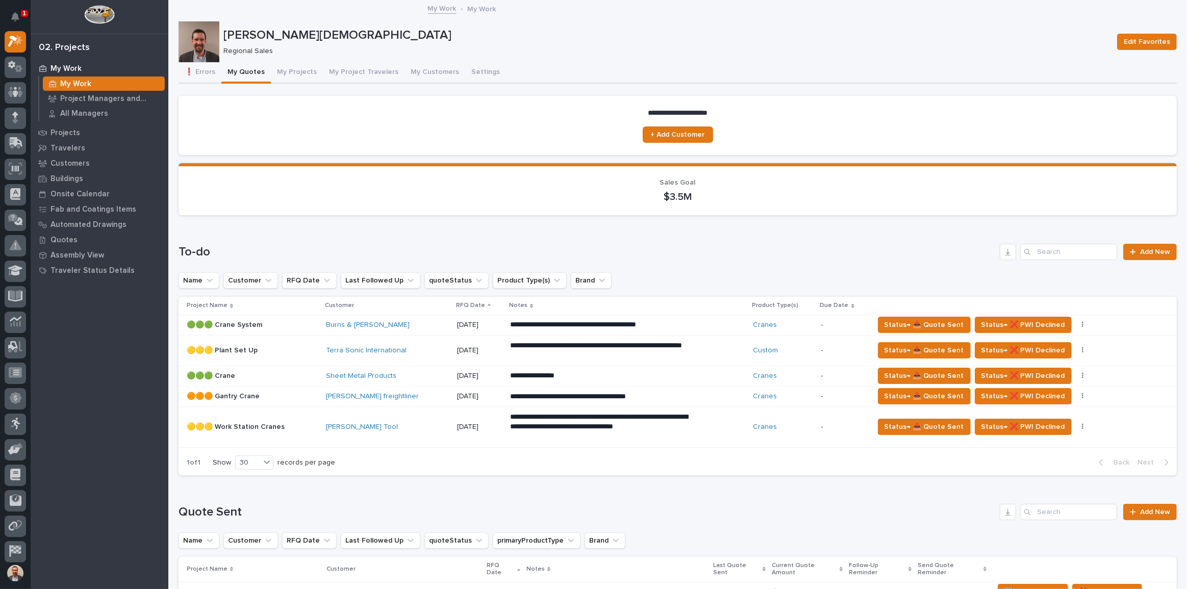
click at [689, 372] on div "**********" at bounding box center [627, 376] width 235 height 18
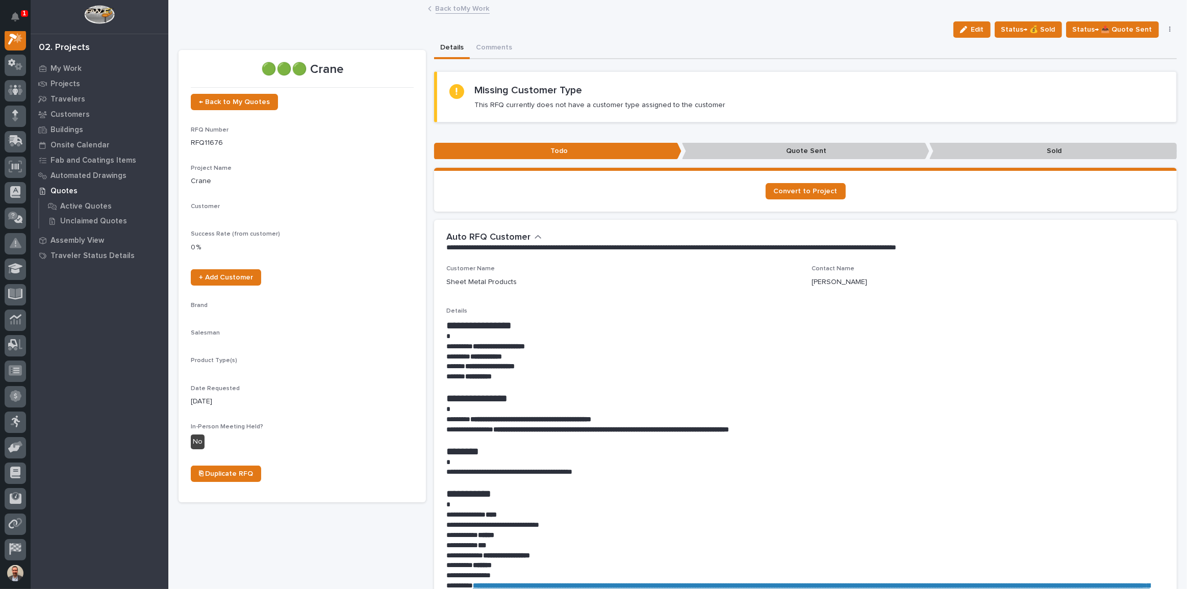
scroll to position [26, 0]
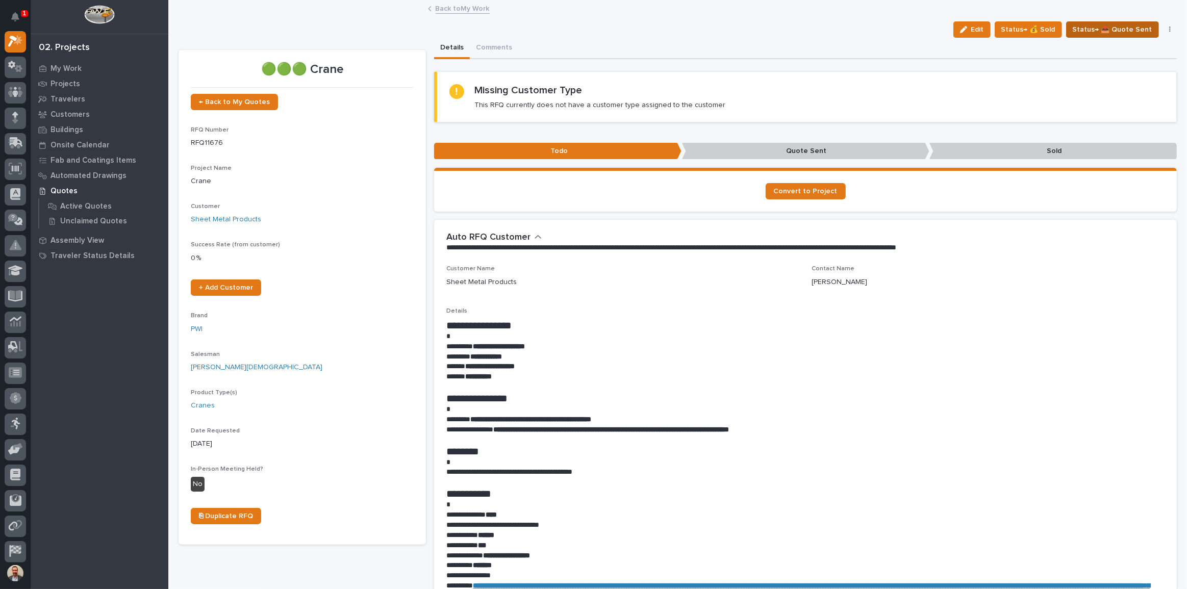
click at [1113, 30] on span "Status→ 📤 Quote Sent" at bounding box center [1113, 29] width 80 height 12
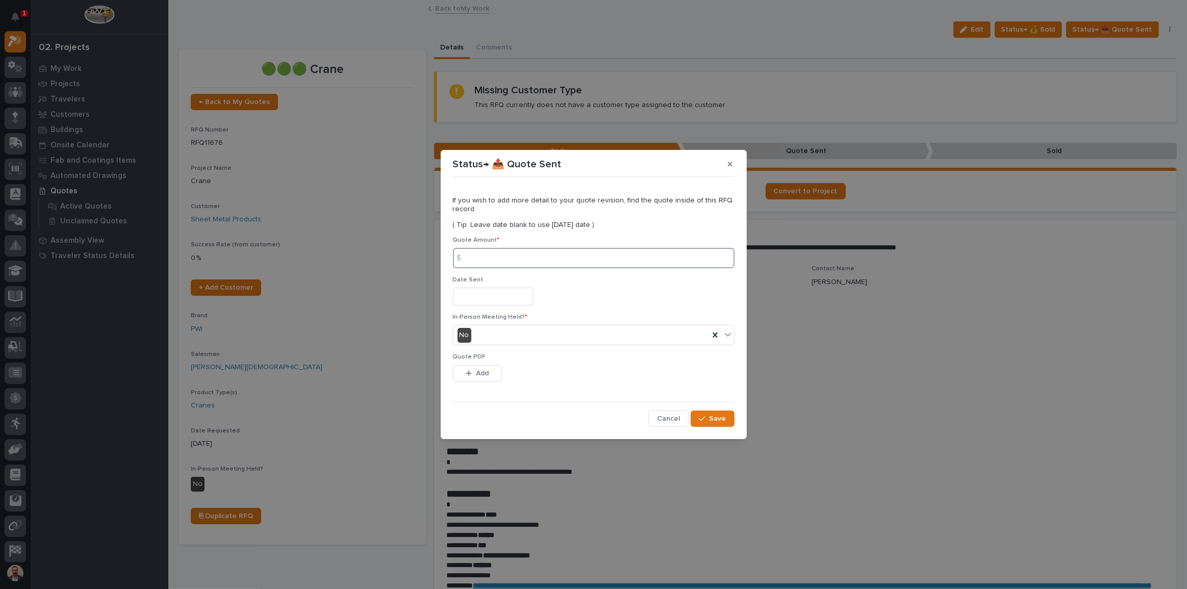
click at [626, 263] on input at bounding box center [594, 258] width 282 height 20
drag, startPoint x: 731, startPoint y: 334, endPoint x: 714, endPoint y: 335, distance: 16.4
click at [731, 334] on icon at bounding box center [728, 335] width 10 height 10
click at [669, 353] on div "Yes" at bounding box center [594, 355] width 281 height 18
click at [652, 255] on input at bounding box center [594, 258] width 282 height 20
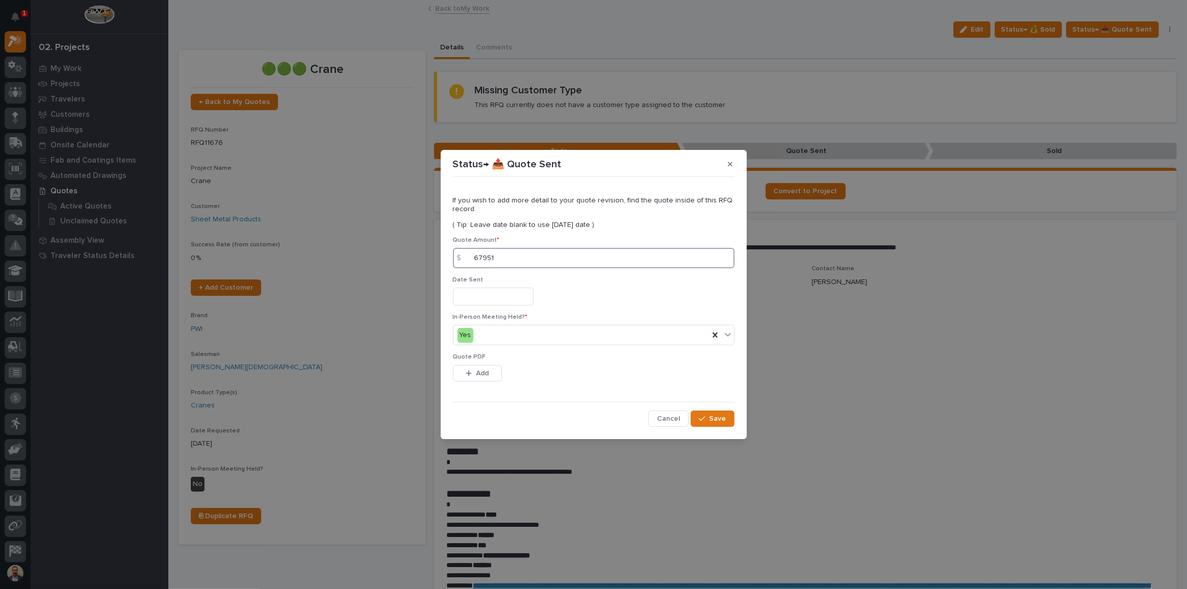
type input "67951"
click at [486, 299] on input "text" at bounding box center [493, 297] width 81 height 18
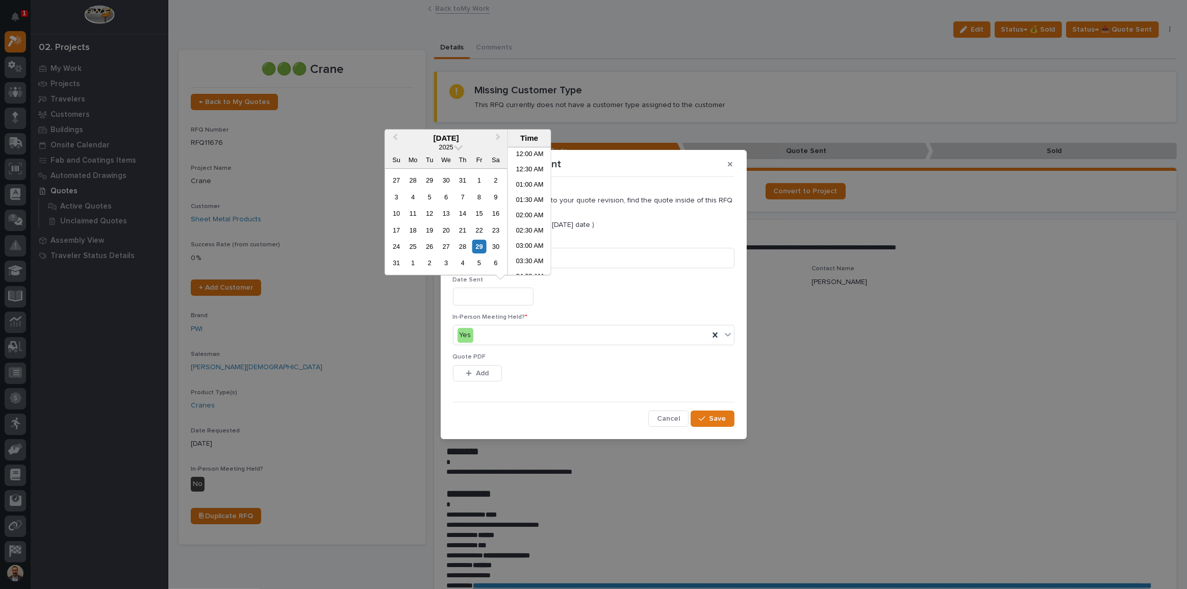
scroll to position [357, 0]
click at [481, 243] on div "29" at bounding box center [479, 247] width 14 height 14
type input "**********"
click at [486, 378] on span "Add" at bounding box center [482, 373] width 13 height 9
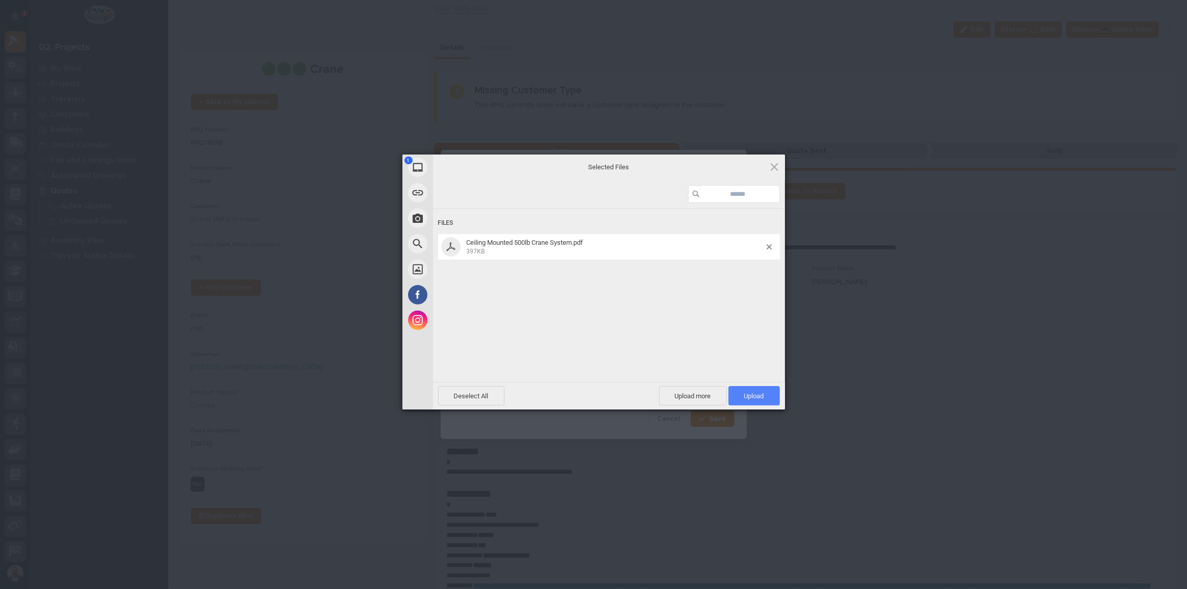
click at [746, 392] on span "Upload 1" at bounding box center [754, 396] width 20 height 8
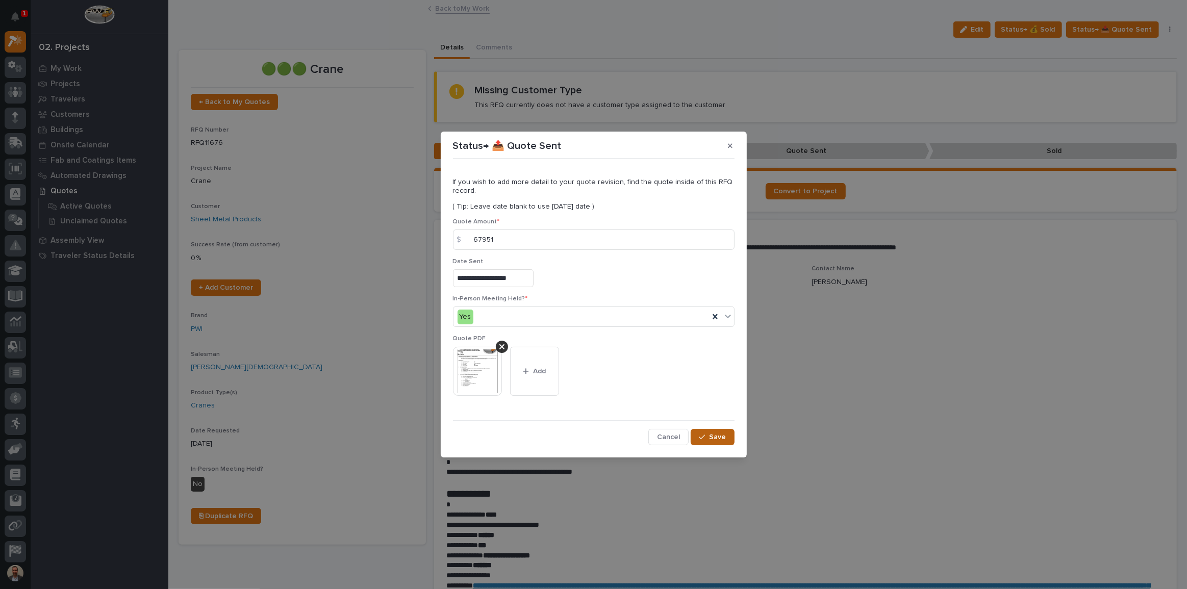
click at [709, 434] on div "button" at bounding box center [704, 437] width 10 height 7
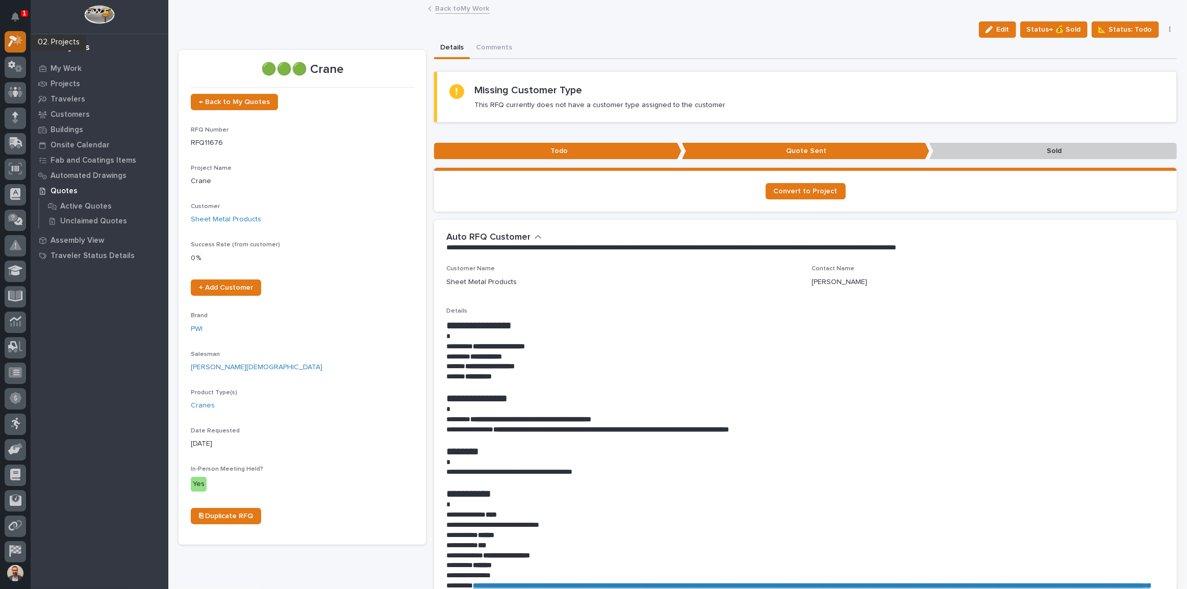
click at [10, 40] on icon at bounding box center [15, 41] width 15 height 12
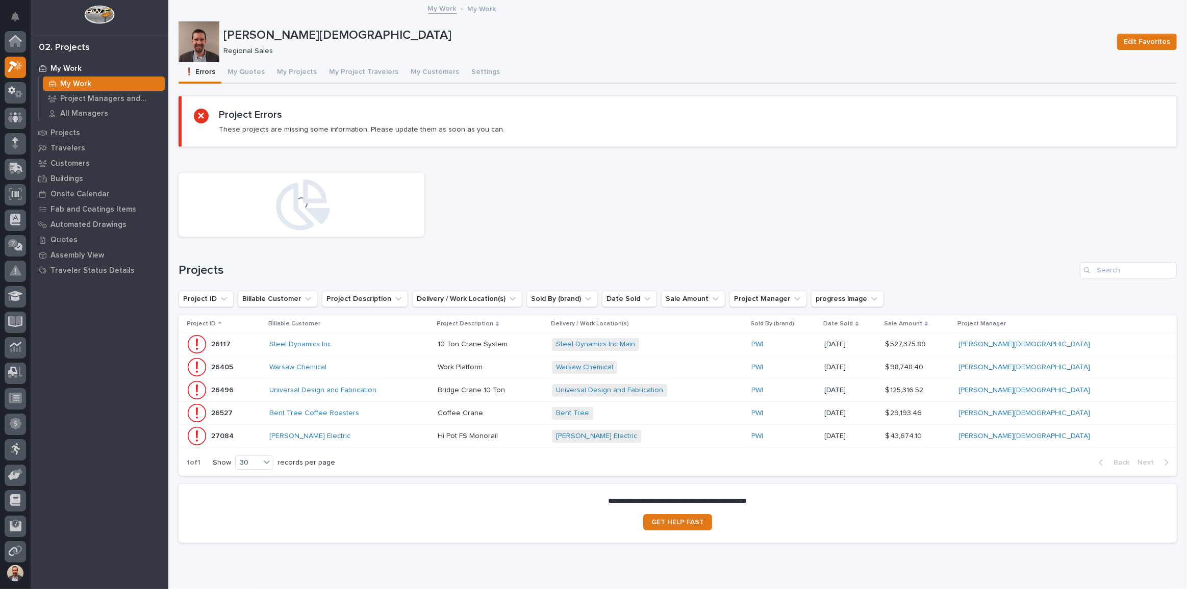
scroll to position [26, 0]
click at [236, 67] on button "My Quotes" at bounding box center [245, 72] width 49 height 21
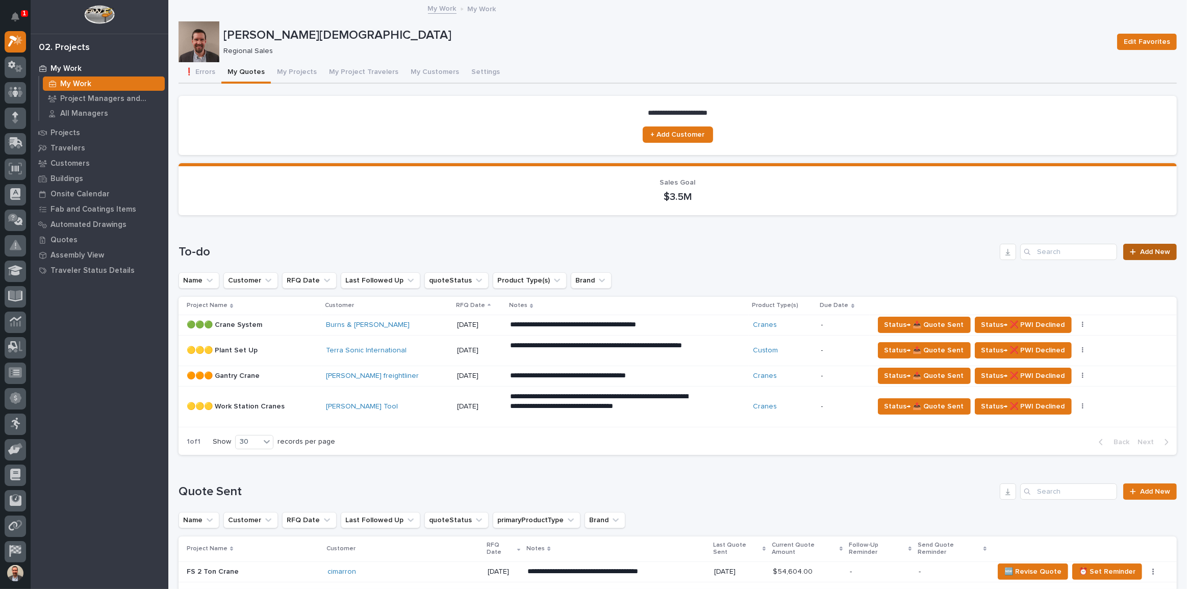
click at [1140, 252] on span "Add New" at bounding box center [1155, 251] width 30 height 7
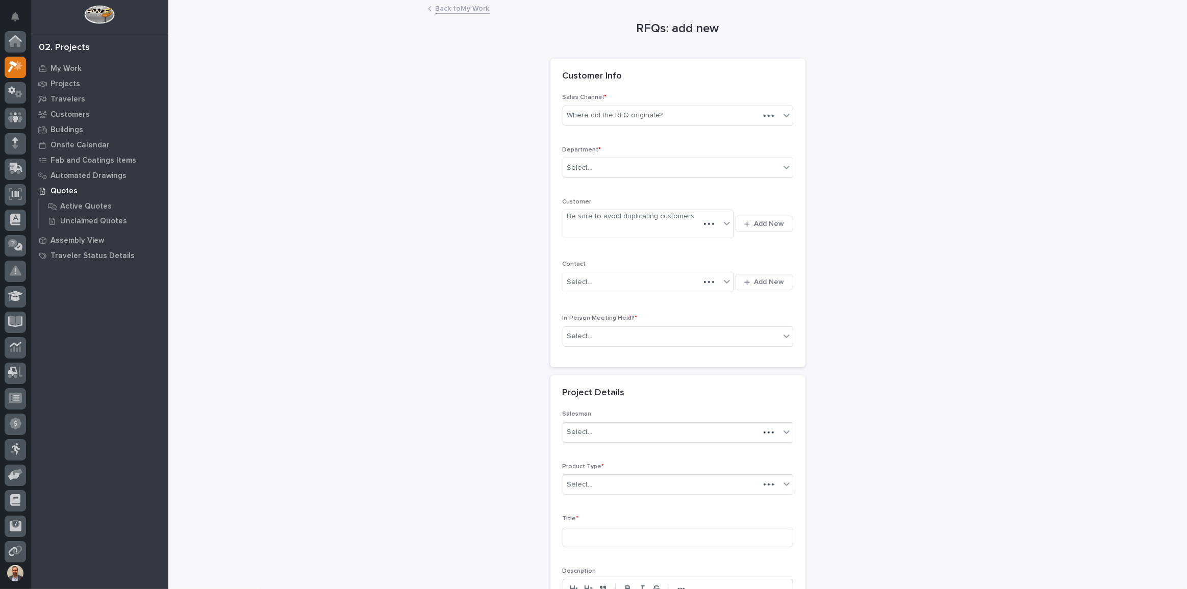
scroll to position [26, 0]
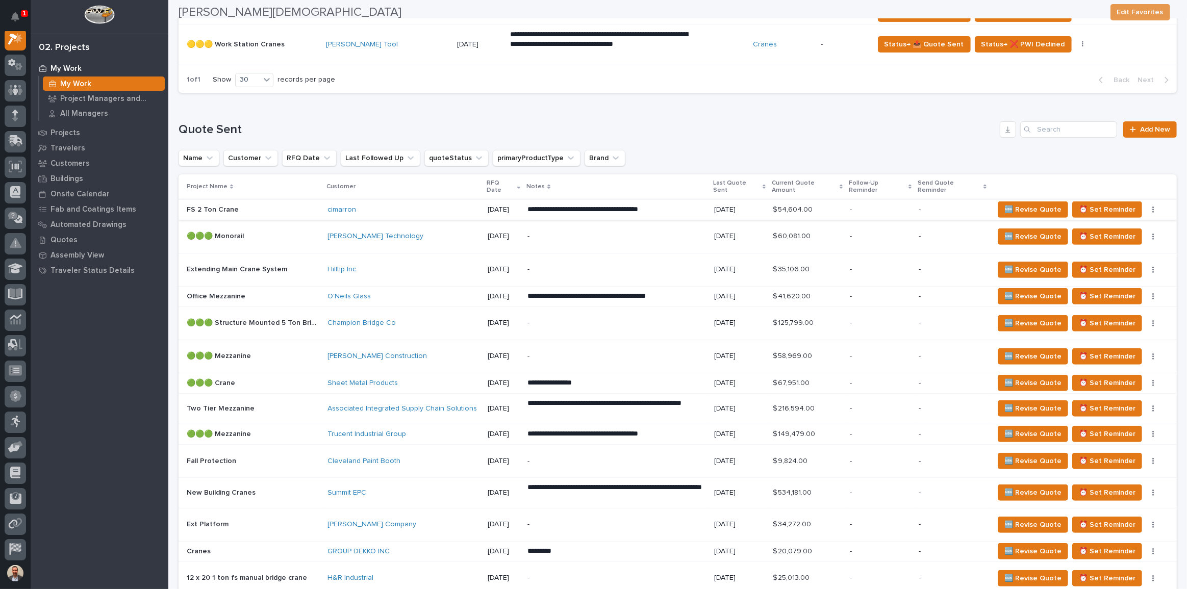
scroll to position [417, 0]
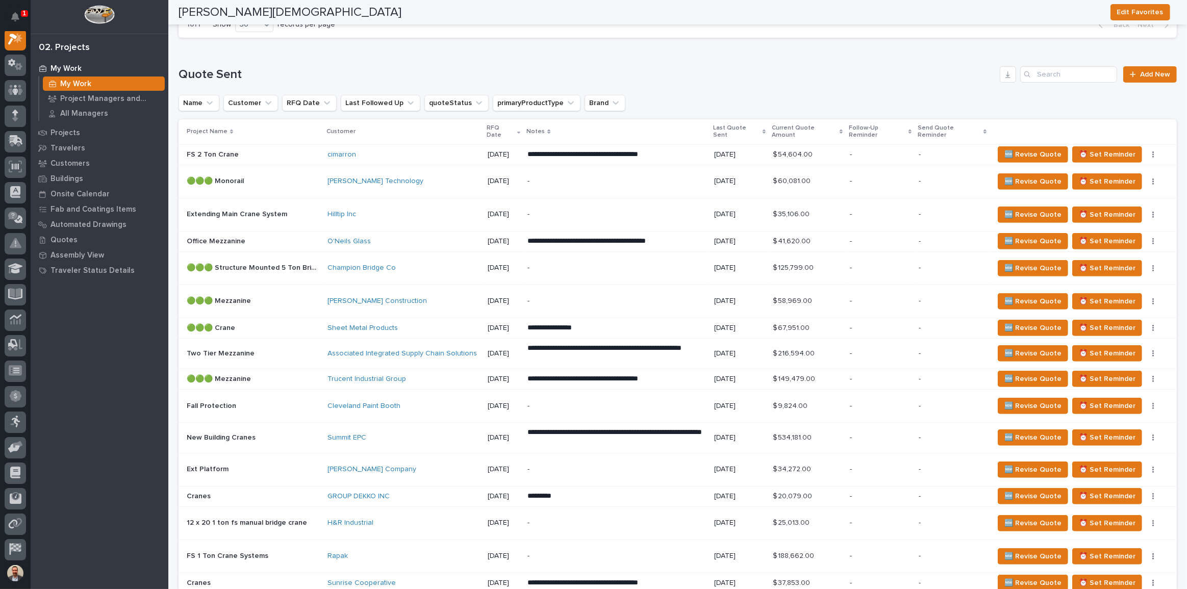
click at [467, 434] on div "Summit EPC" at bounding box center [404, 438] width 152 height 9
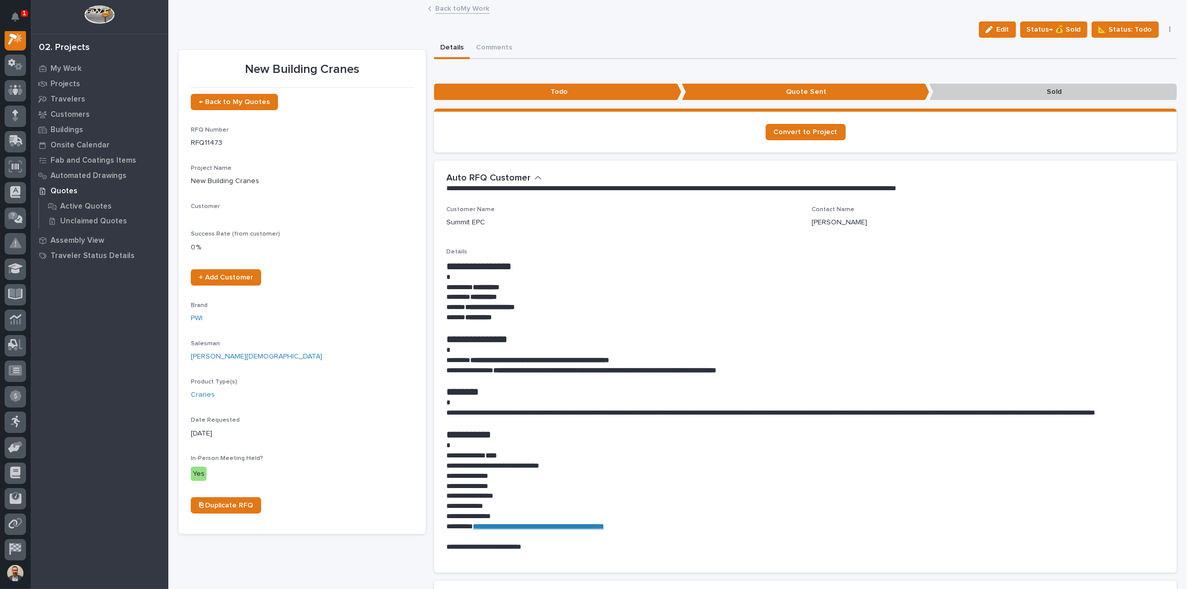
scroll to position [26, 0]
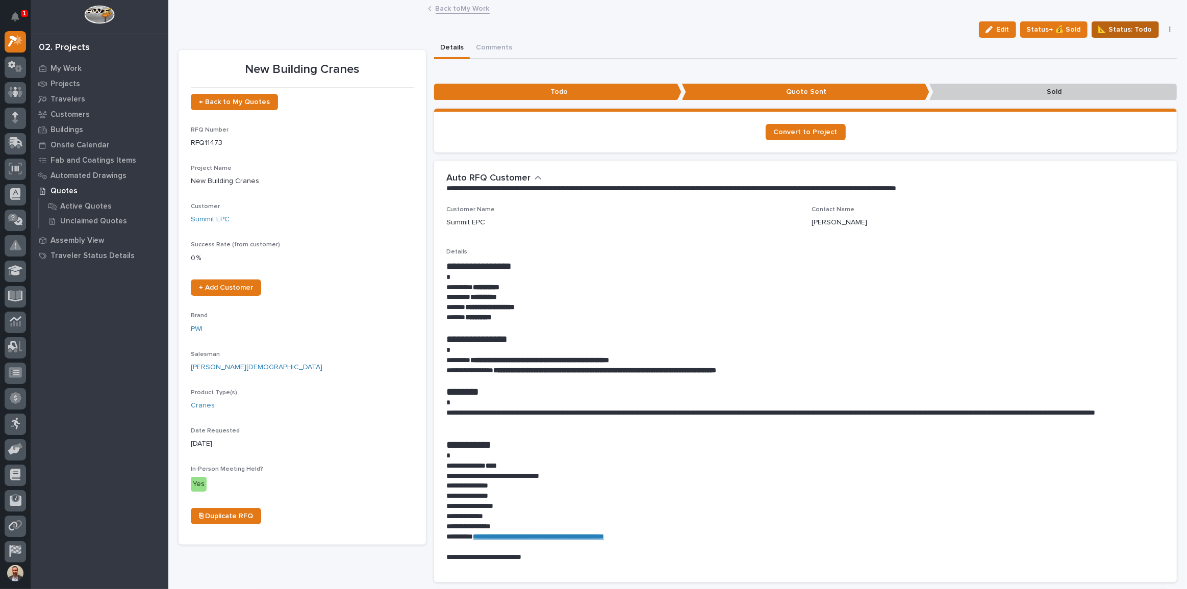
click at [1127, 27] on span "📐 Status: Todo" at bounding box center [1126, 29] width 54 height 12
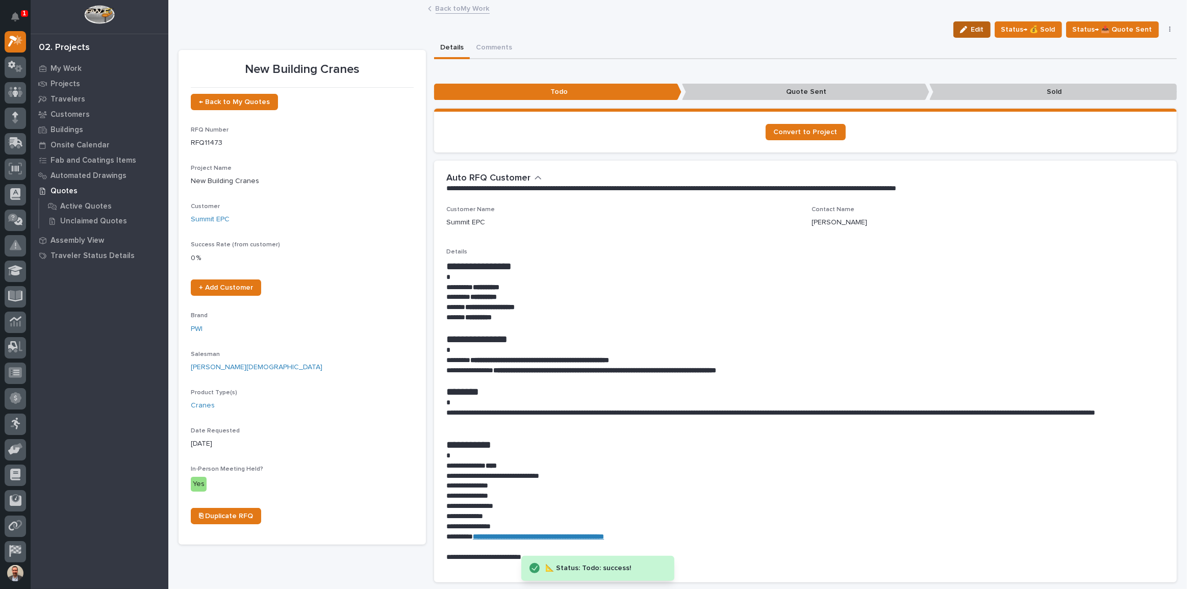
click at [979, 36] on button "Edit" at bounding box center [972, 29] width 37 height 16
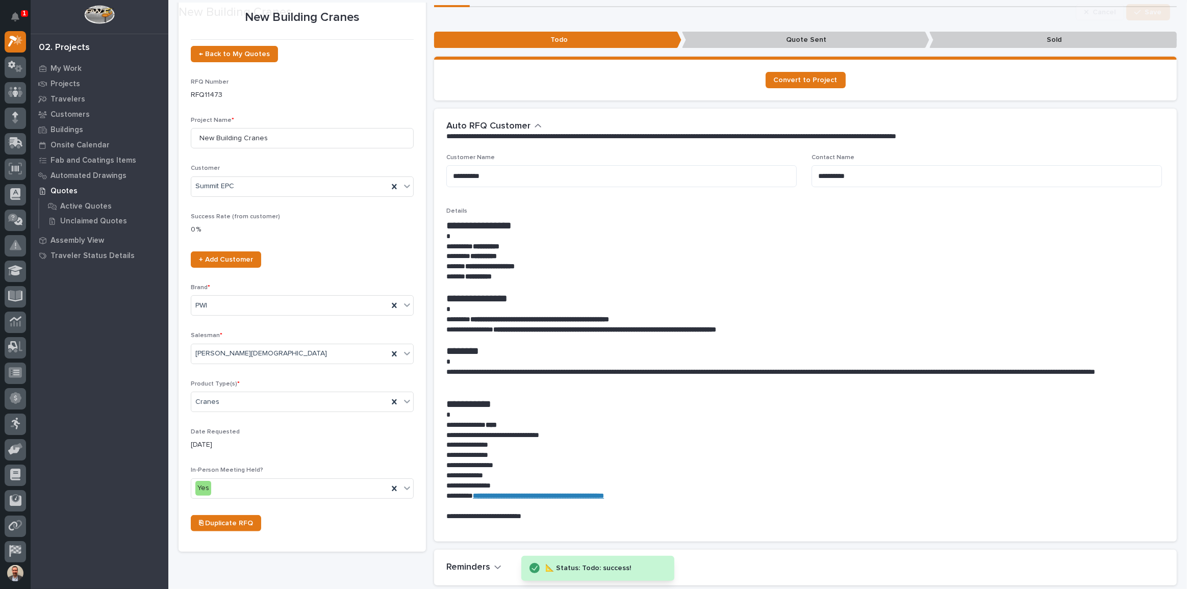
scroll to position [278, 0]
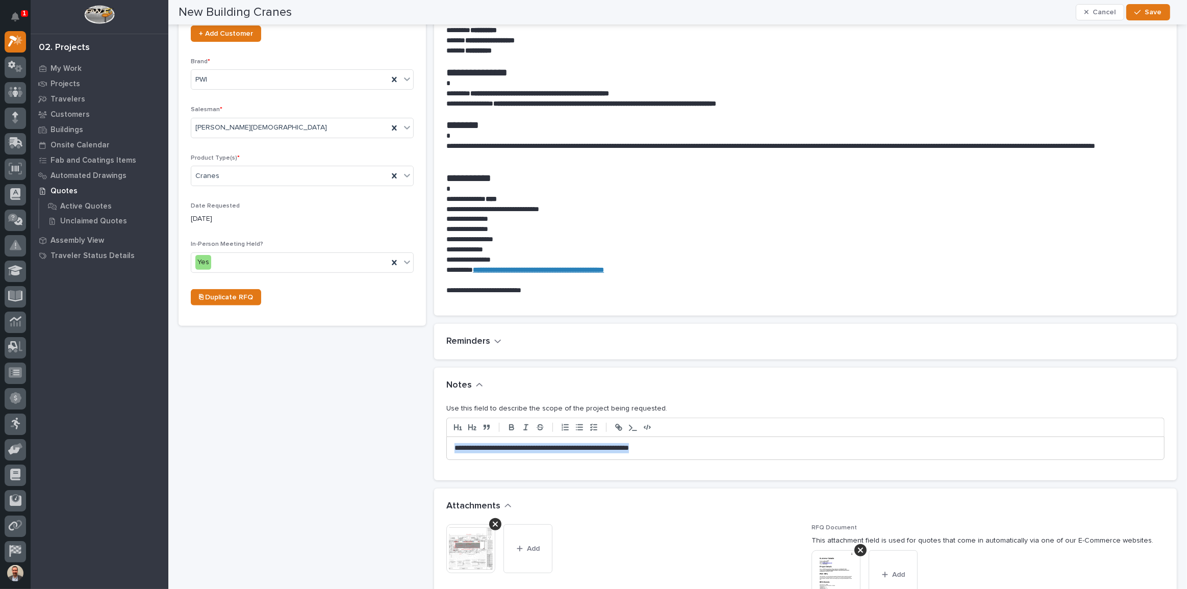
drag, startPoint x: 689, startPoint y: 449, endPoint x: 372, endPoint y: 435, distance: 317.7
click at [376, 438] on div "New Building Cranes ← Back to My Quotes RFQ Number RFQ11473 Project Name * New …" at bounding box center [678, 367] width 999 height 1214
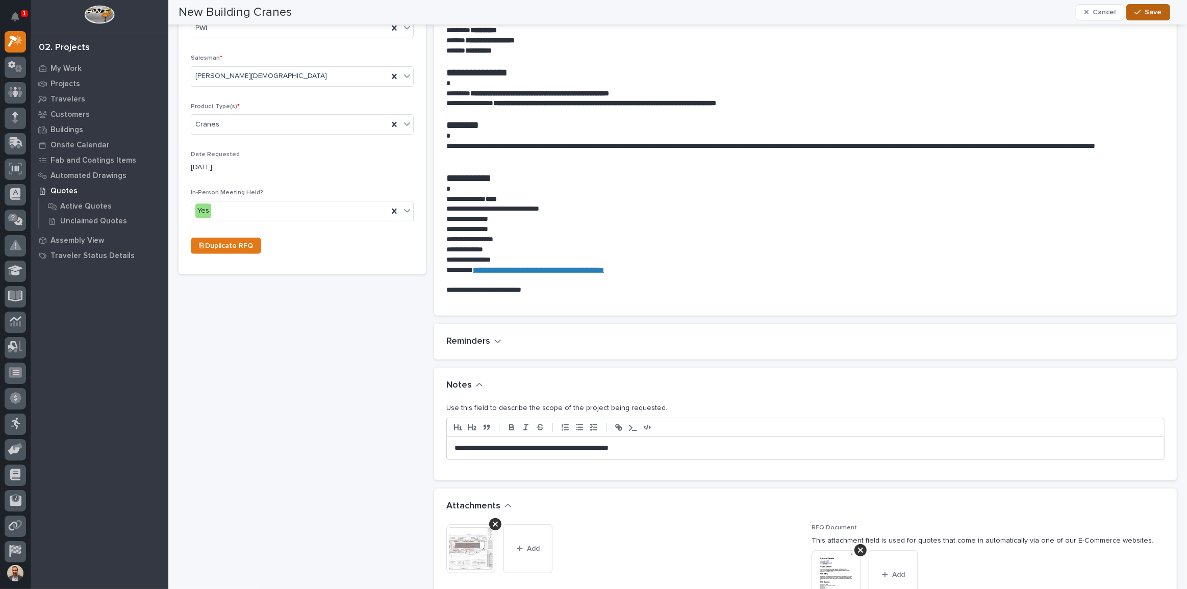
click at [1146, 11] on span "Save" at bounding box center [1153, 12] width 17 height 9
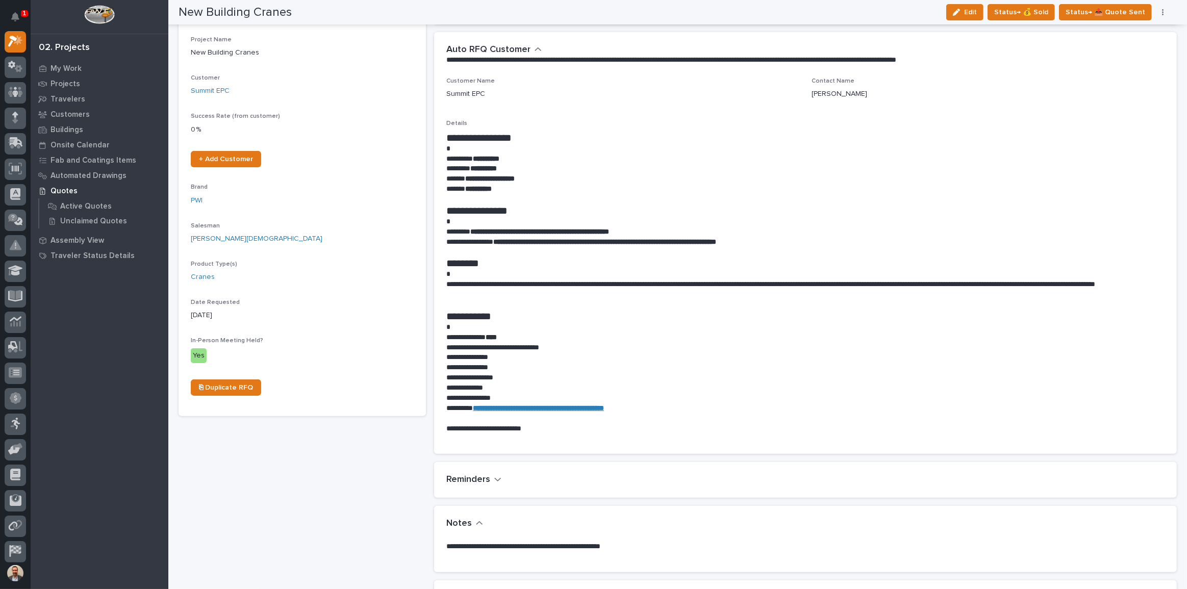
scroll to position [0, 0]
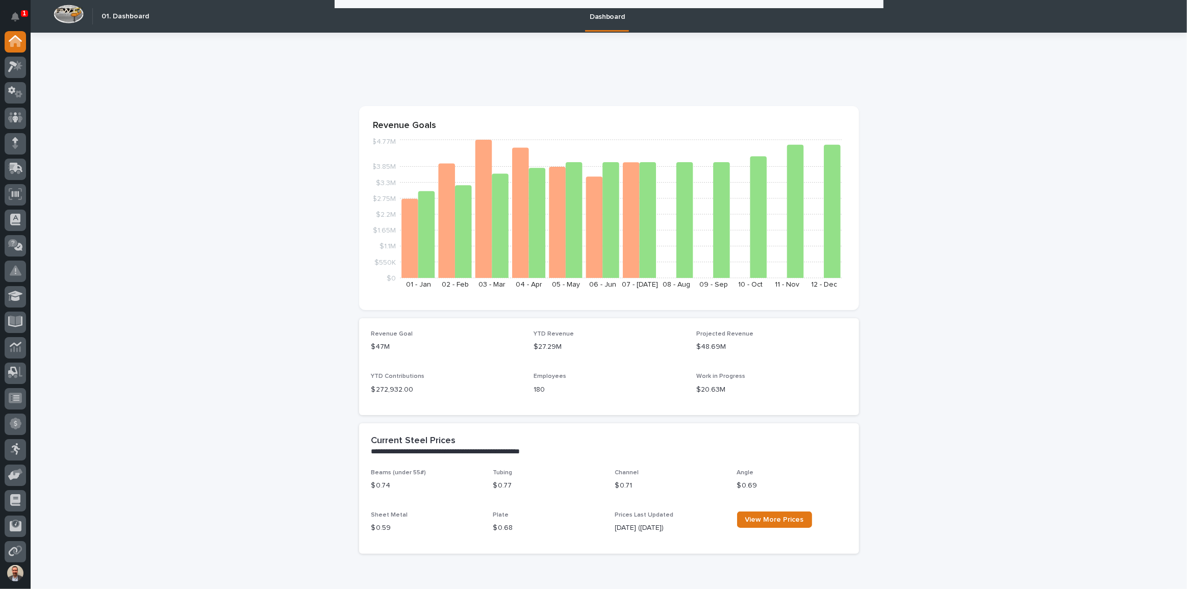
scroll to position [1628, 0]
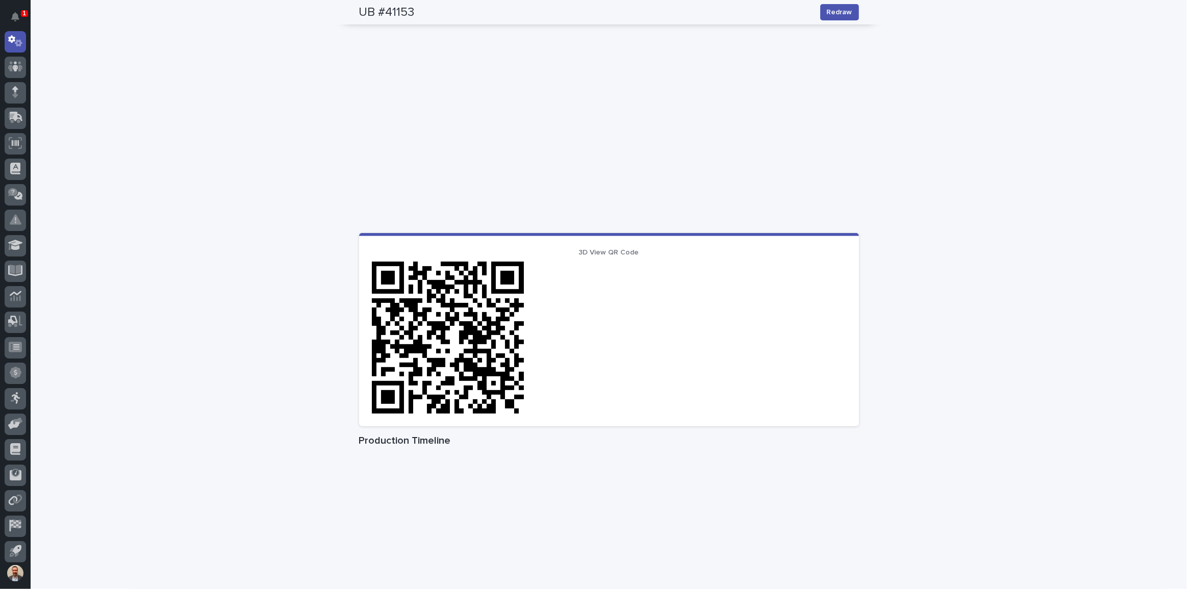
scroll to position [337, 0]
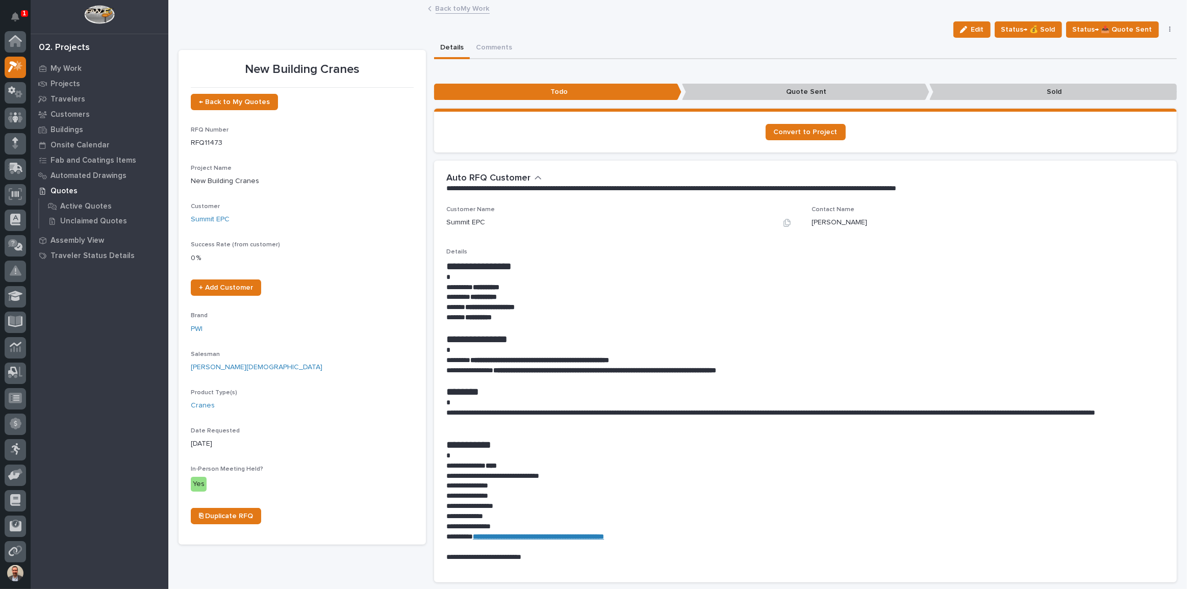
scroll to position [26, 0]
click at [471, 5] on link "Back to My Work" at bounding box center [463, 8] width 54 height 12
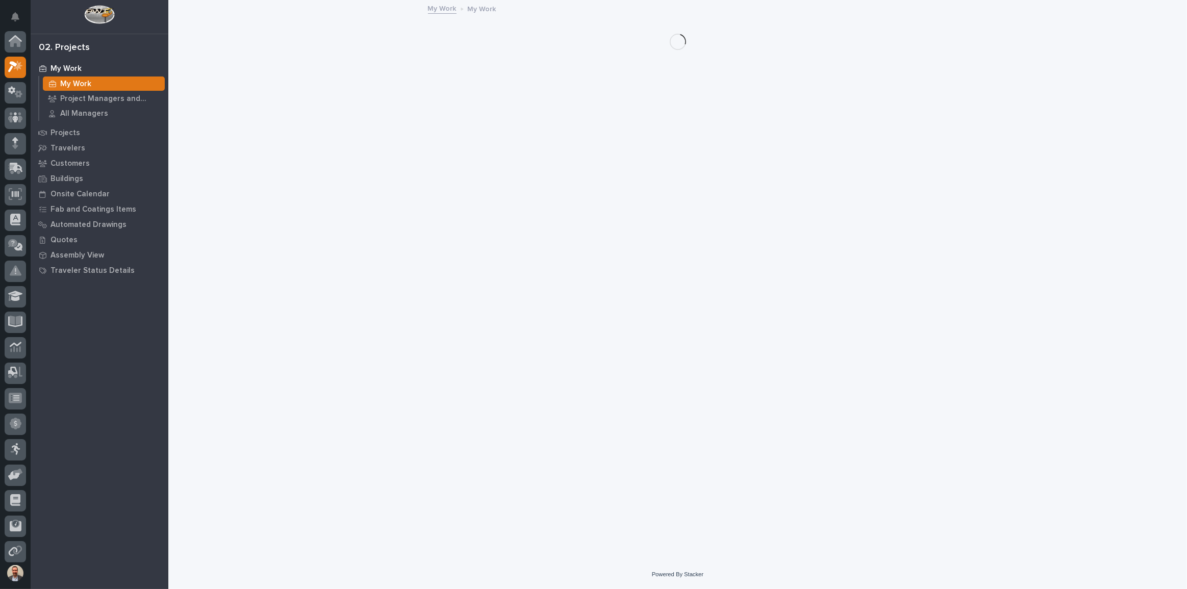
scroll to position [28, 0]
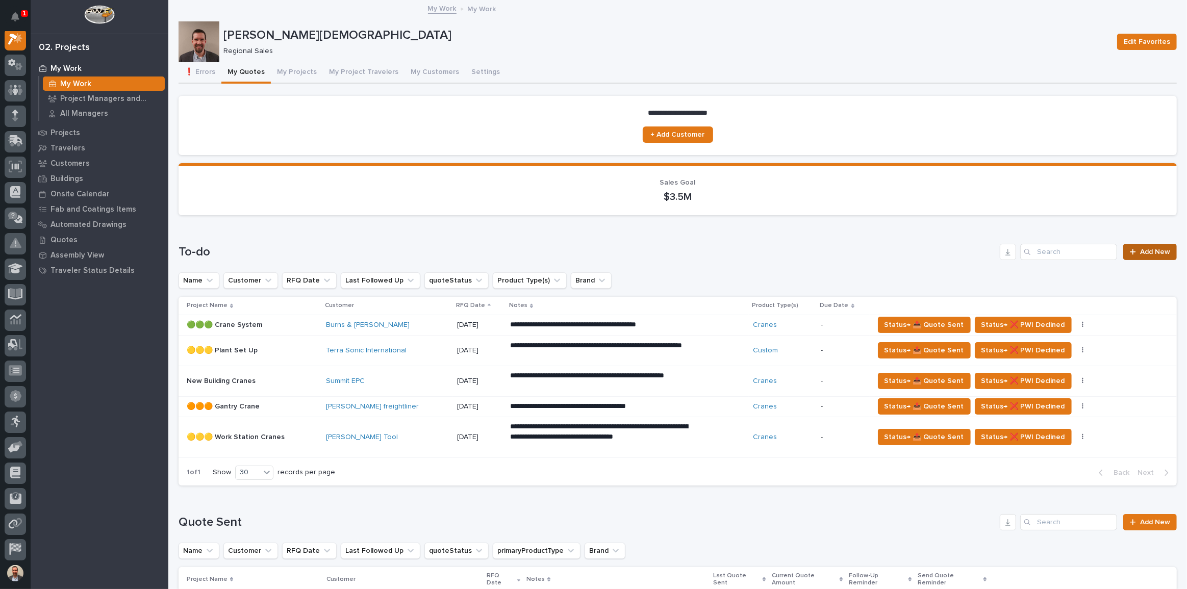
click at [1153, 252] on span "Add New" at bounding box center [1155, 251] width 30 height 7
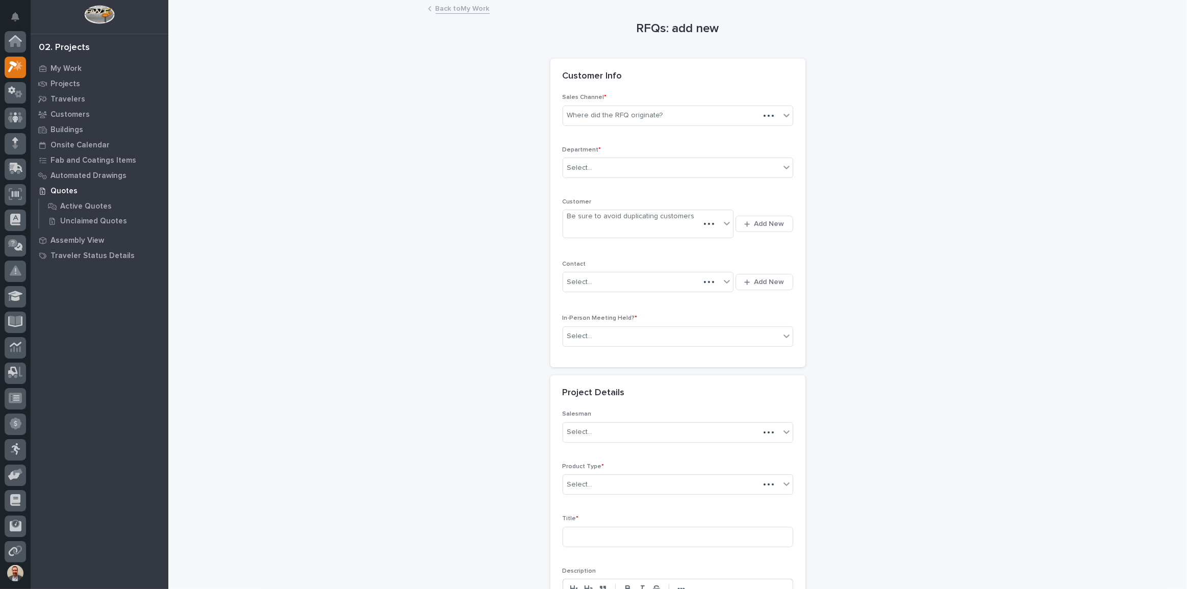
scroll to position [26, 0]
click at [781, 121] on div at bounding box center [787, 115] width 12 height 18
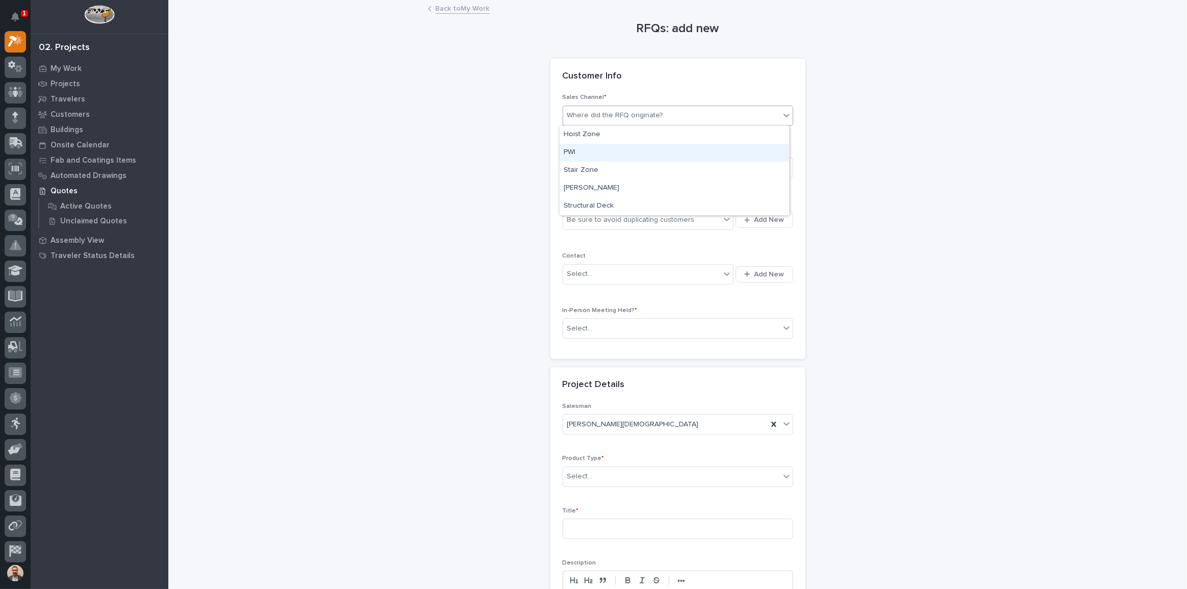
click at [746, 158] on div "PWI" at bounding box center [675, 153] width 230 height 18
click at [738, 168] on div "Select..." at bounding box center [671, 168] width 217 height 17
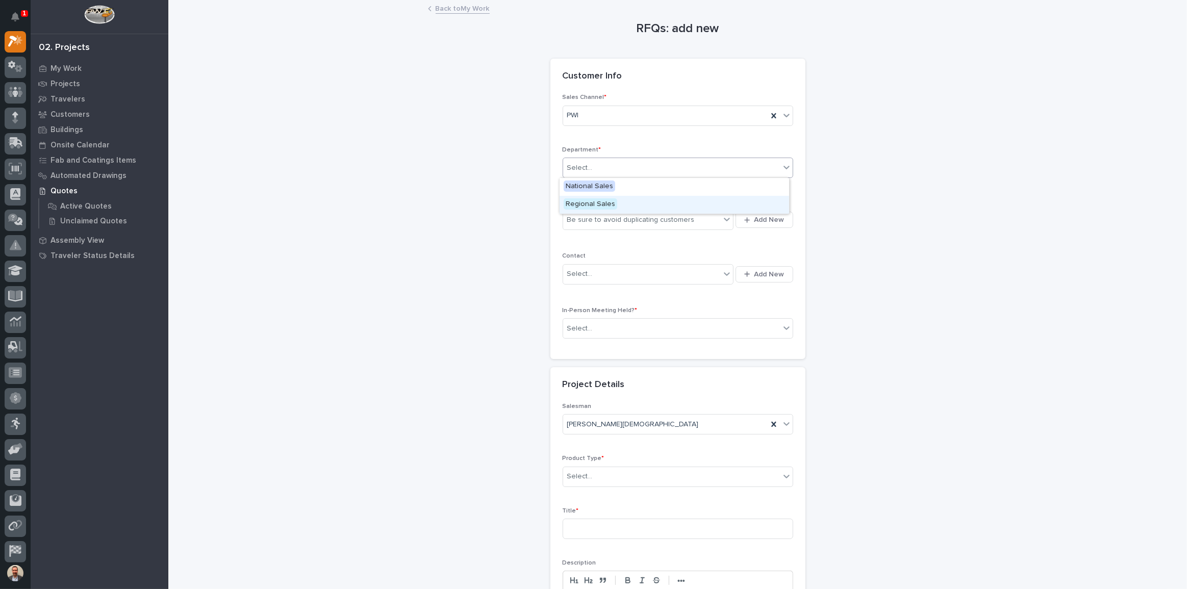
click at [723, 201] on div "Regional Sales" at bounding box center [675, 205] width 230 height 18
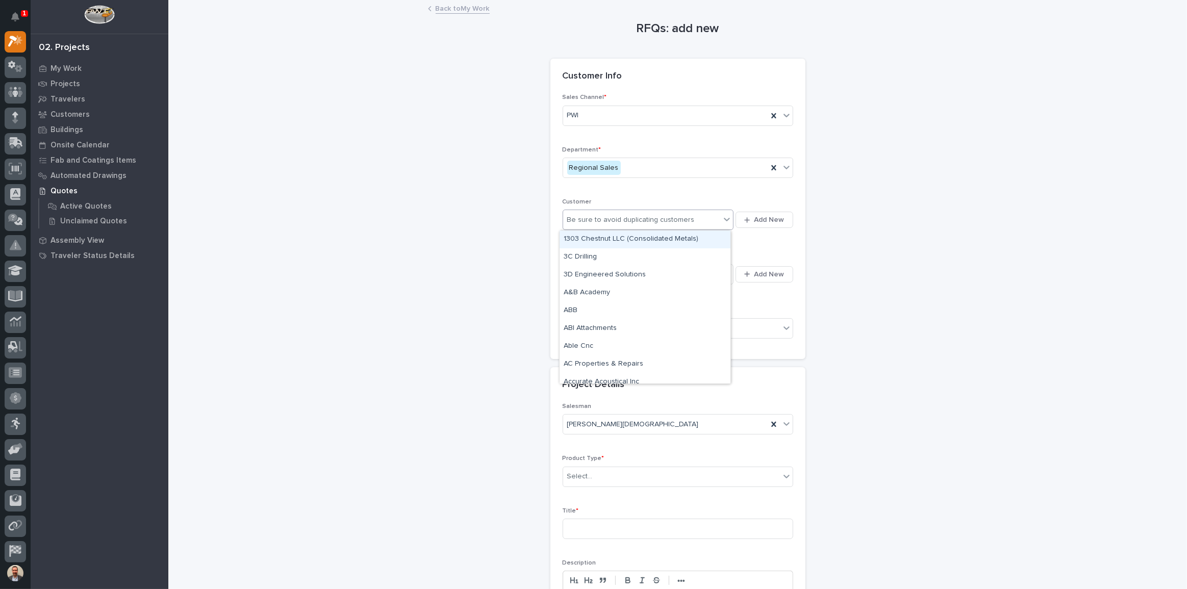
click at [705, 218] on div "Be sure to avoid duplicating customers" at bounding box center [642, 220] width 158 height 17
type input "*********"
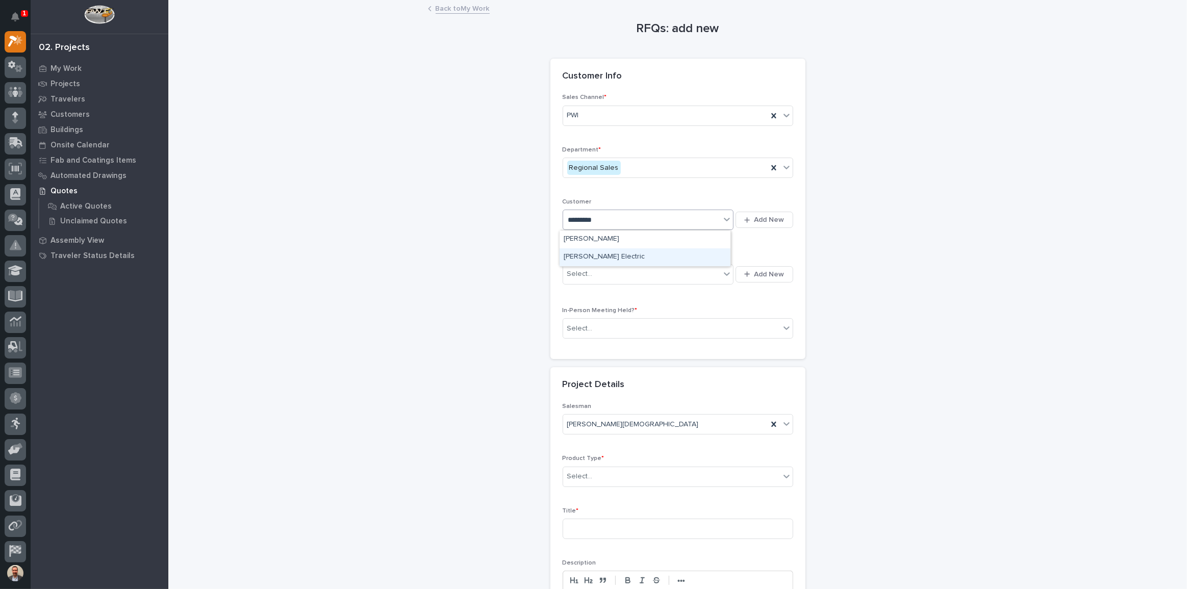
click at [695, 255] on div "[PERSON_NAME] Electric" at bounding box center [645, 257] width 171 height 18
click at [690, 267] on div "Select..." at bounding box center [642, 274] width 158 height 17
type input "**********"
click at [682, 291] on div "[PERSON_NAME] Electric - [PERSON_NAME]" at bounding box center [645, 294] width 171 height 18
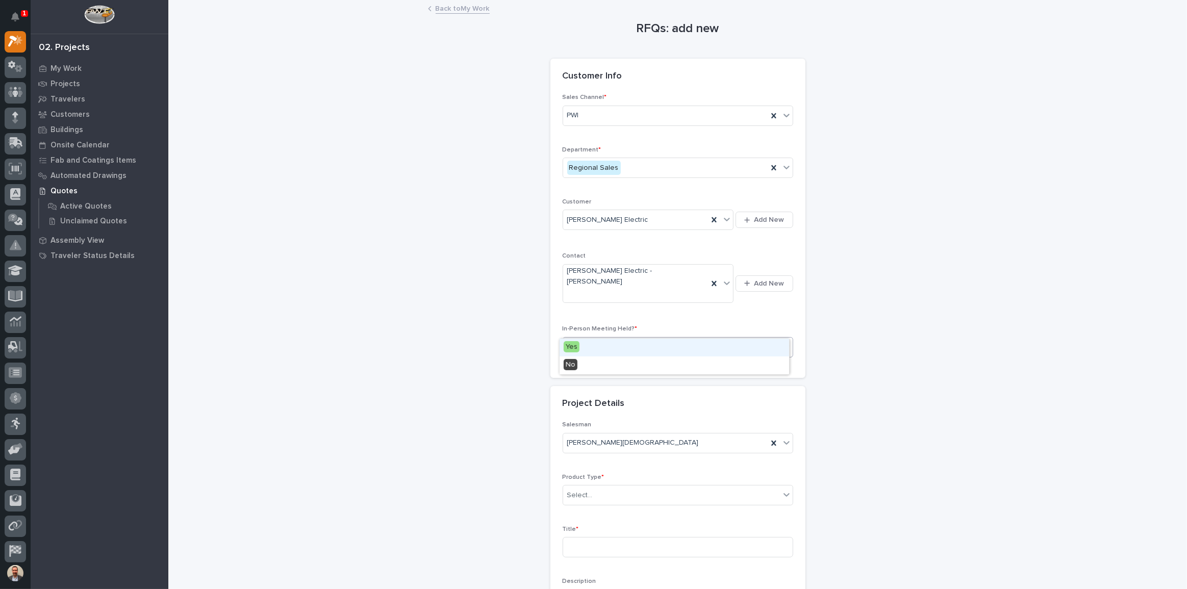
click at [707, 339] on div "Select..." at bounding box center [671, 347] width 217 height 17
click at [692, 349] on div "Yes" at bounding box center [675, 348] width 230 height 18
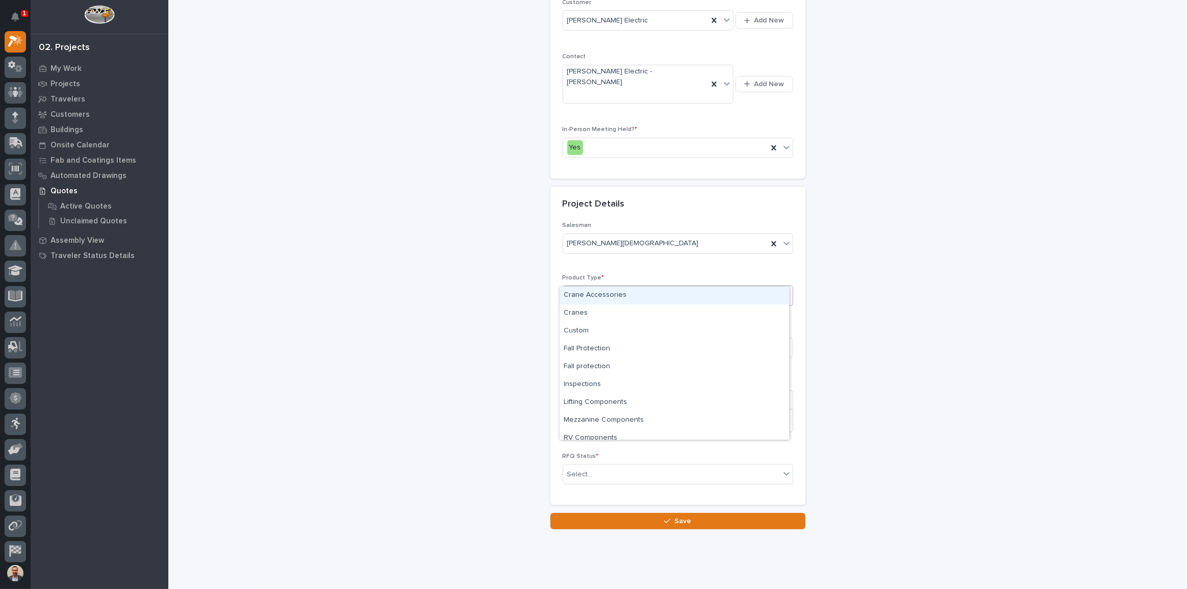
click at [666, 288] on div "Select..." at bounding box center [671, 296] width 217 height 17
click at [659, 306] on div "Cranes" at bounding box center [675, 314] width 230 height 18
click at [646, 338] on input at bounding box center [678, 348] width 231 height 20
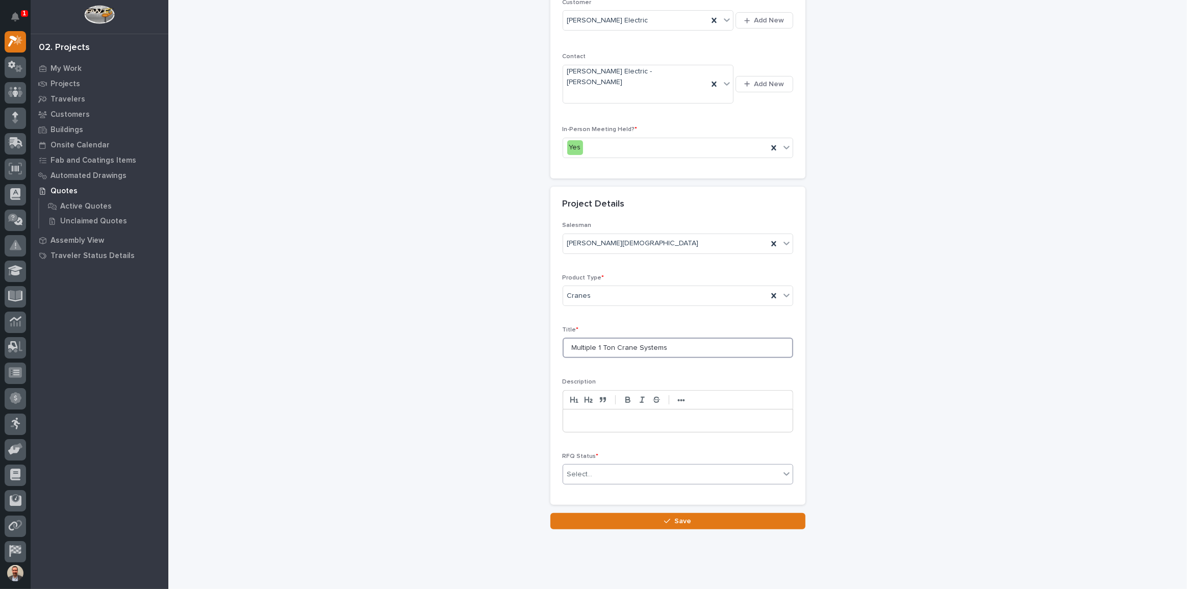
type input "Multiple 1 Ton Crane Systems"
click at [680, 466] on div "Select..." at bounding box center [671, 474] width 217 height 17
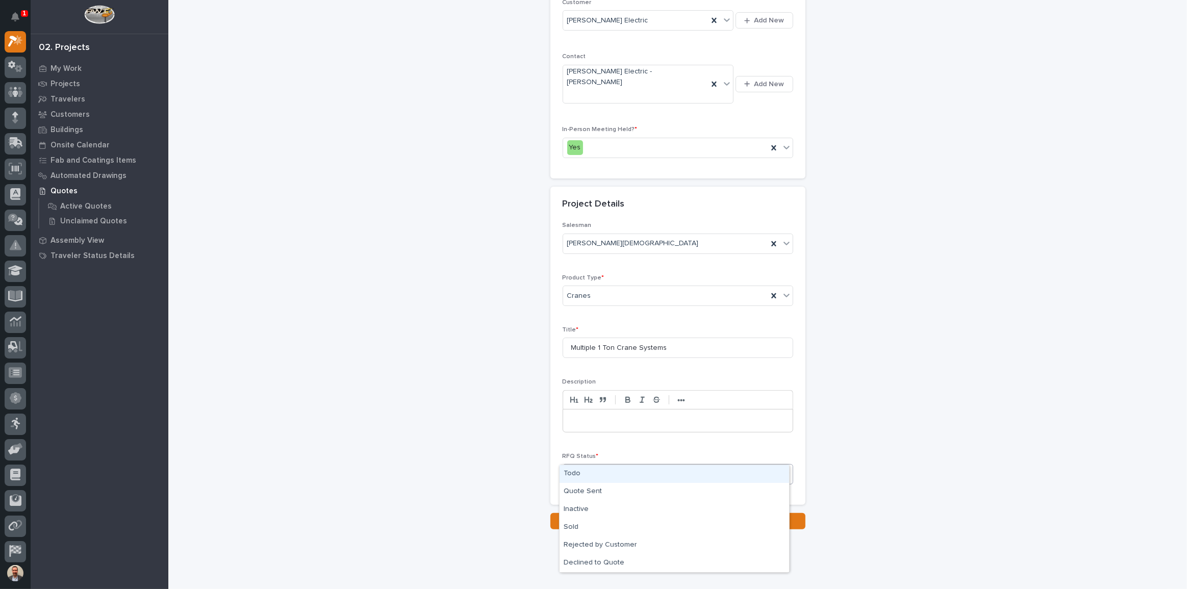
click at [635, 478] on div "Todo" at bounding box center [675, 474] width 230 height 18
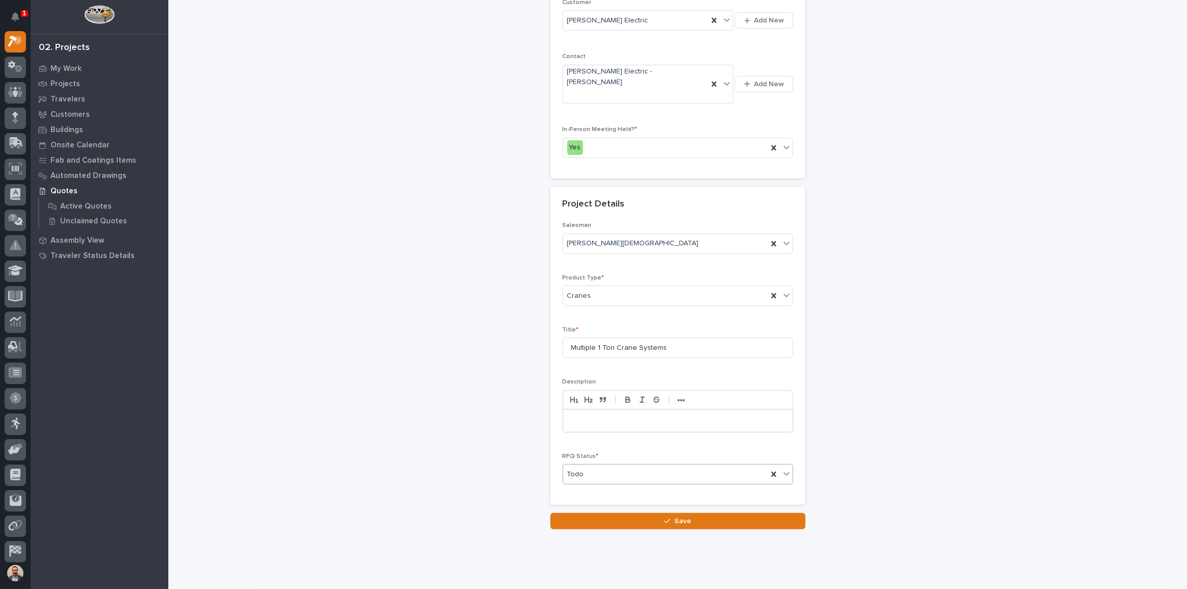
click at [645, 416] on p at bounding box center [678, 421] width 214 height 10
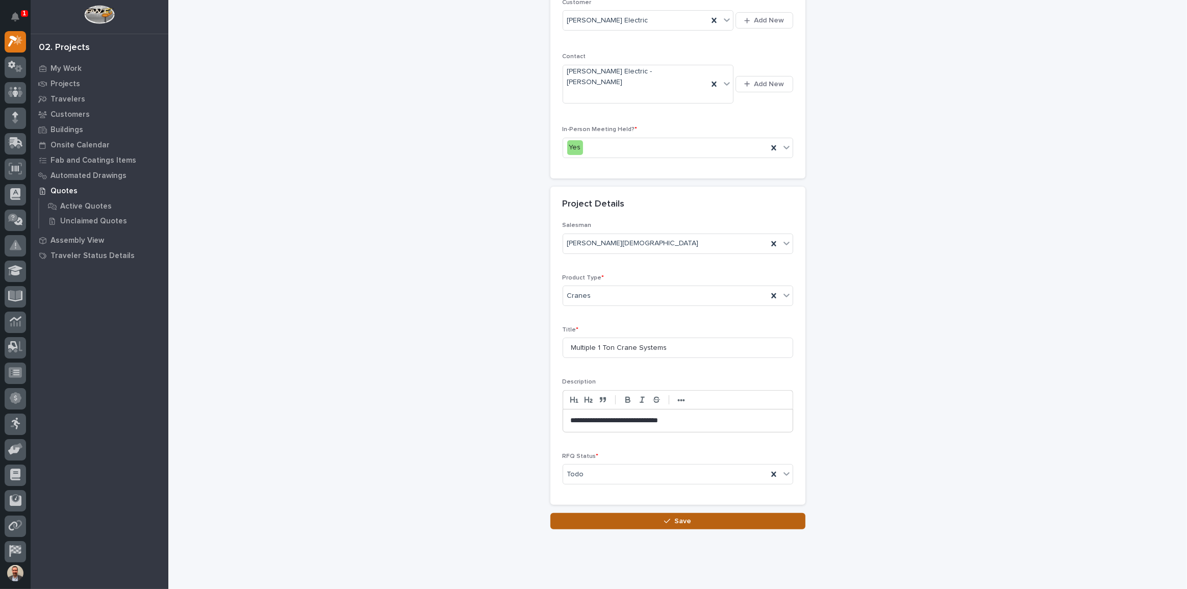
click at [722, 513] on button "Save" at bounding box center [678, 521] width 255 height 16
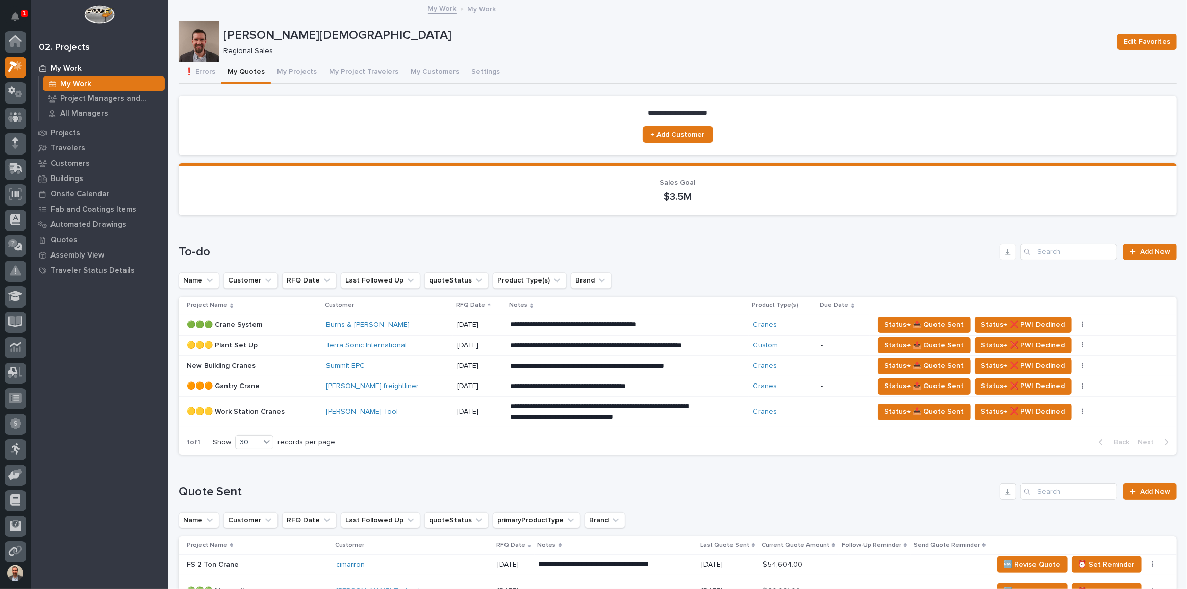
scroll to position [26, 0]
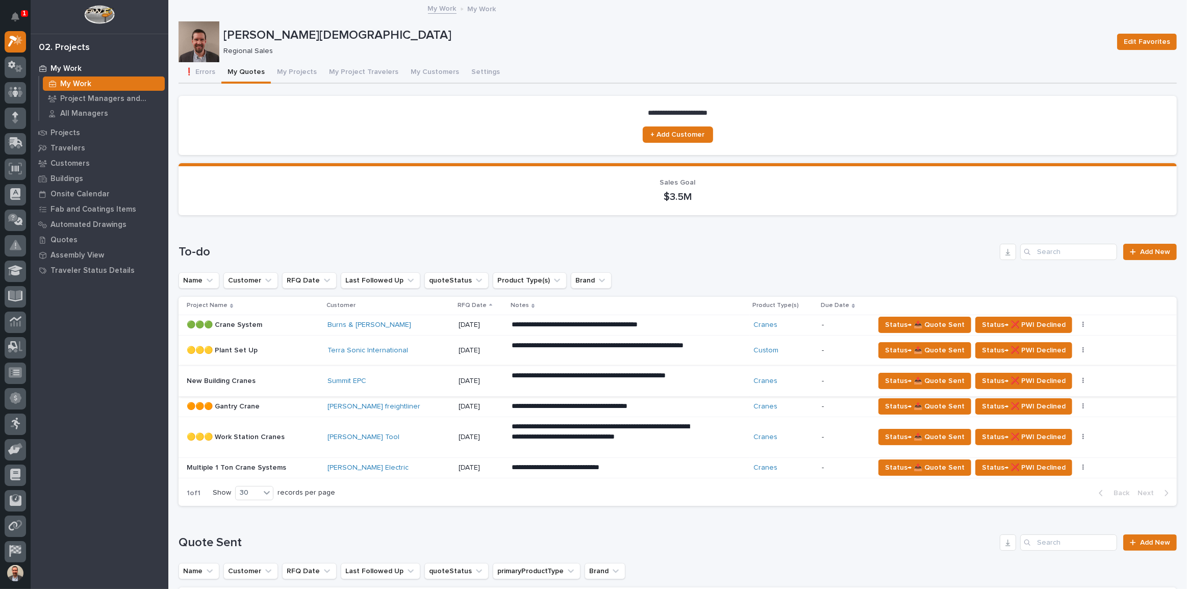
click at [1083, 381] on icon "button" at bounding box center [1084, 381] width 2 height 7
click at [1043, 415] on span "🚩 Edit Flags" at bounding box center [1030, 418] width 41 height 12
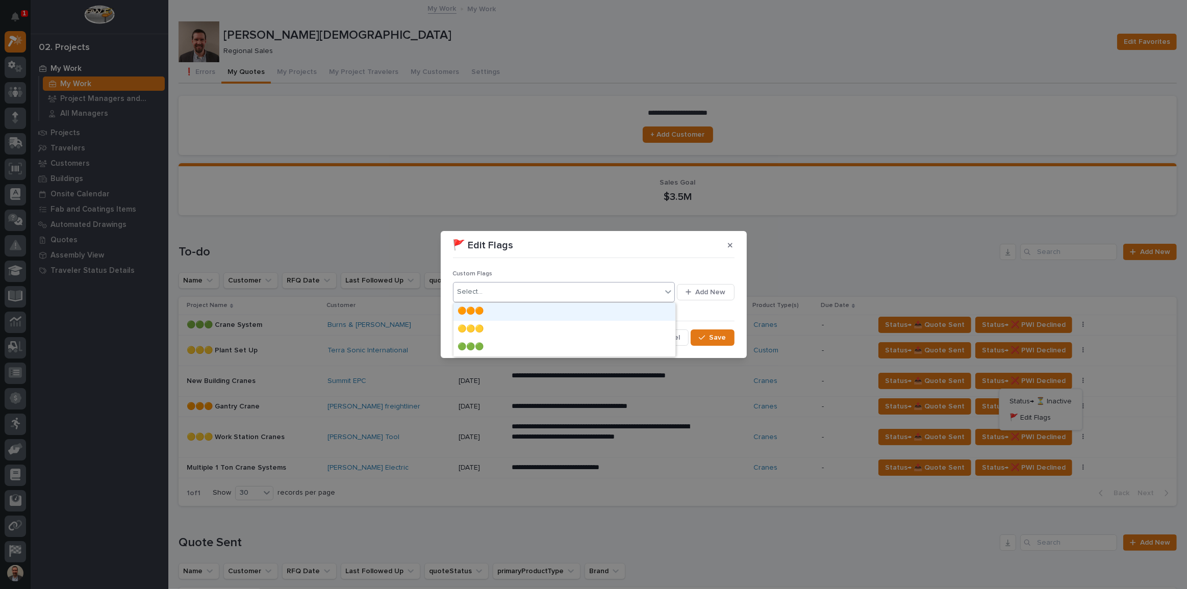
click at [667, 291] on icon at bounding box center [668, 292] width 10 height 10
click at [629, 327] on div "🟡🟡🟡" at bounding box center [565, 330] width 222 height 18
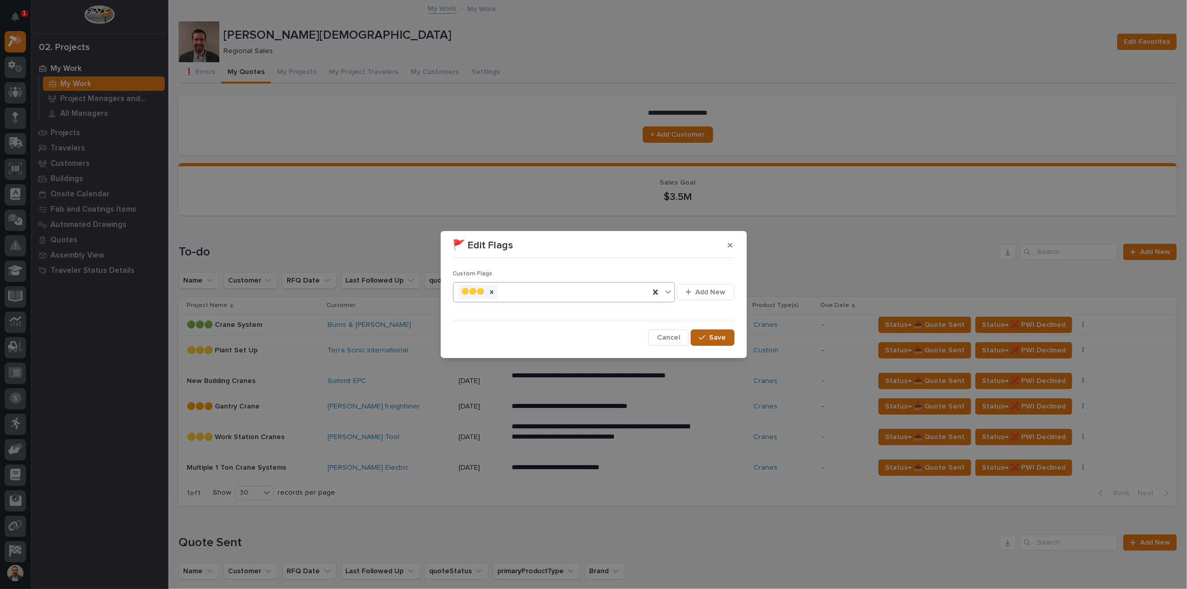
click at [723, 337] on span "Save" at bounding box center [718, 337] width 17 height 9
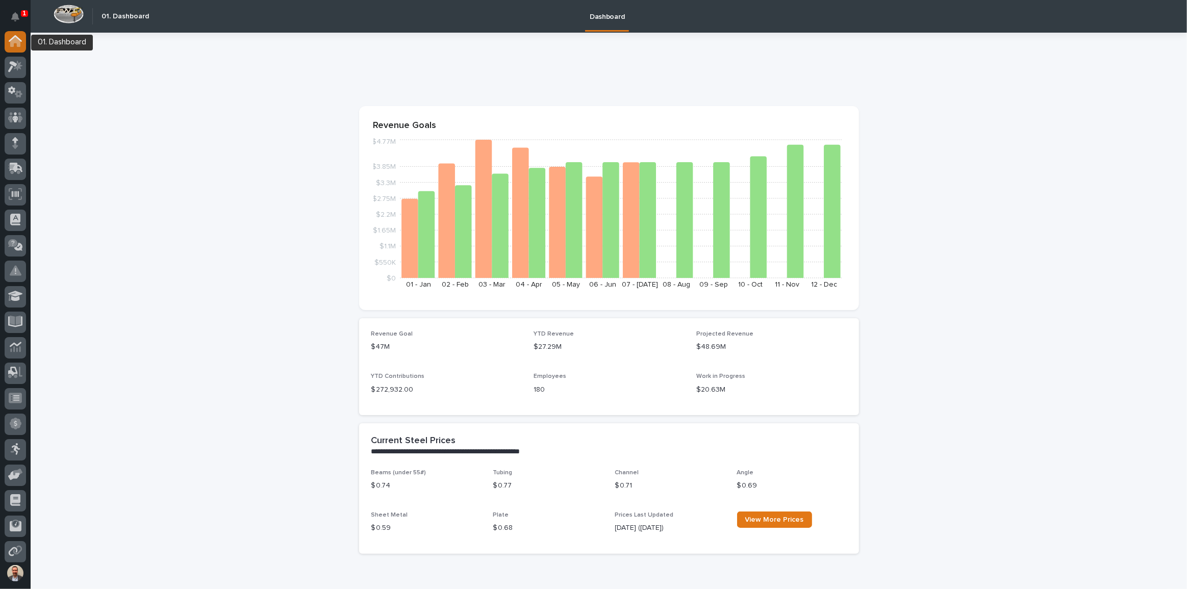
click at [14, 39] on icon at bounding box center [15, 42] width 10 height 10
